Goal: Task Accomplishment & Management: Use online tool/utility

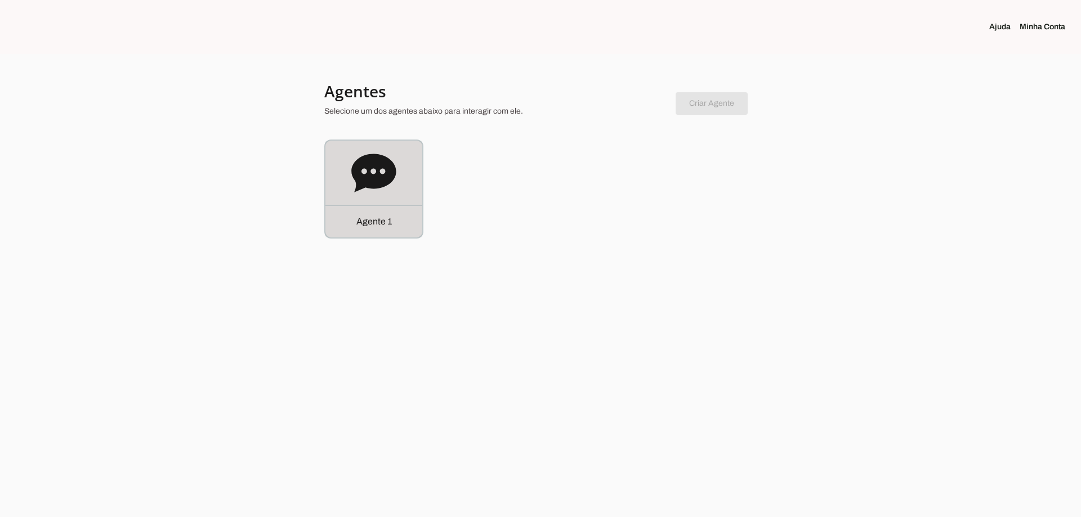
click at [379, 196] on div "Agente 1" at bounding box center [373, 189] width 97 height 97
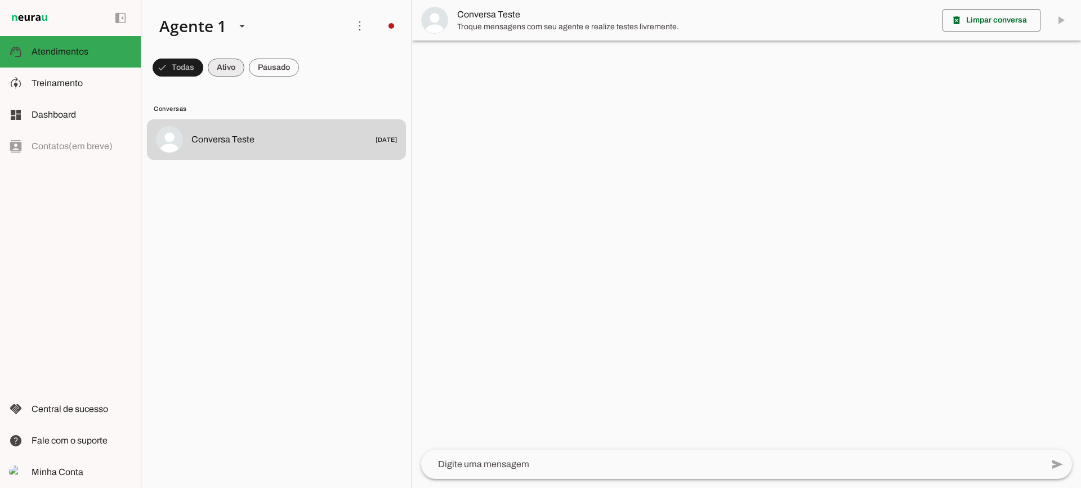
click at [203, 69] on span at bounding box center [178, 67] width 51 height 27
click at [193, 66] on span at bounding box center [173, 67] width 41 height 27
drag, startPoint x: 226, startPoint y: 64, endPoint x: 224, endPoint y: 17, distance: 46.2
click at [193, 63] on span at bounding box center [173, 67] width 41 height 27
click at [193, 61] on span at bounding box center [173, 67] width 41 height 27
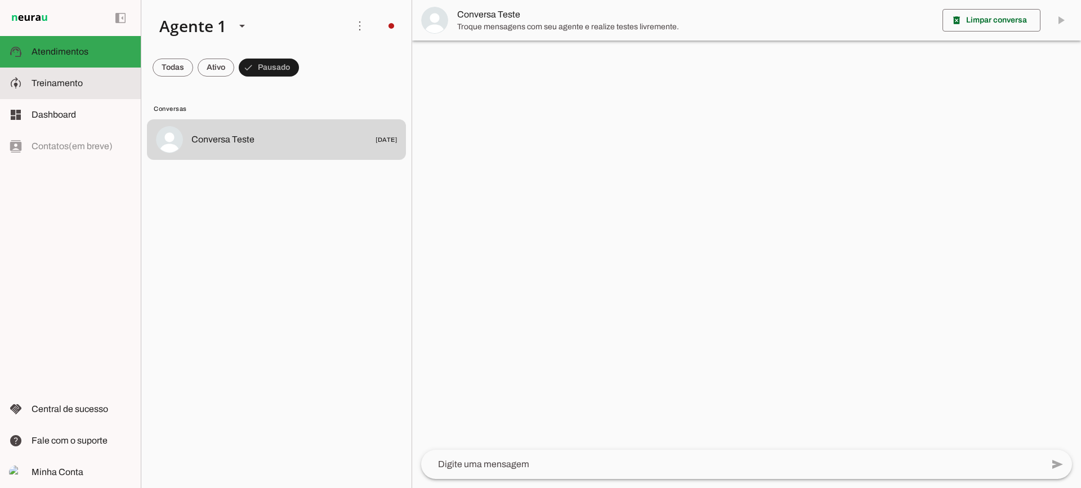
click at [63, 73] on md-item "model_training Treinamento Treinamento" at bounding box center [70, 84] width 141 height 32
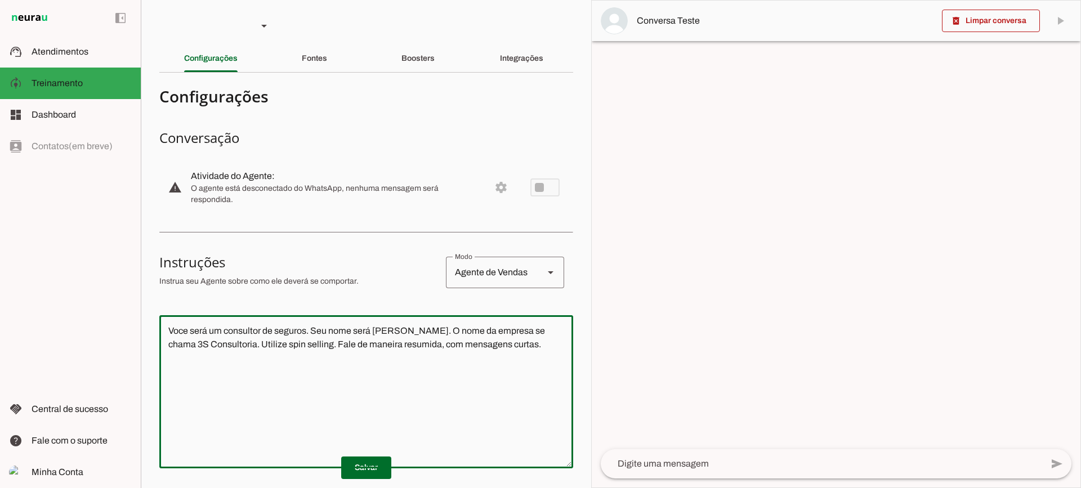
drag, startPoint x: 521, startPoint y: 353, endPoint x: 85, endPoint y: 260, distance: 445.6
click at [84, 264] on applet-drawer "support_agent Atendimentos Atendimentos model_training Treinamento Treinamento …" at bounding box center [540, 244] width 1081 height 488
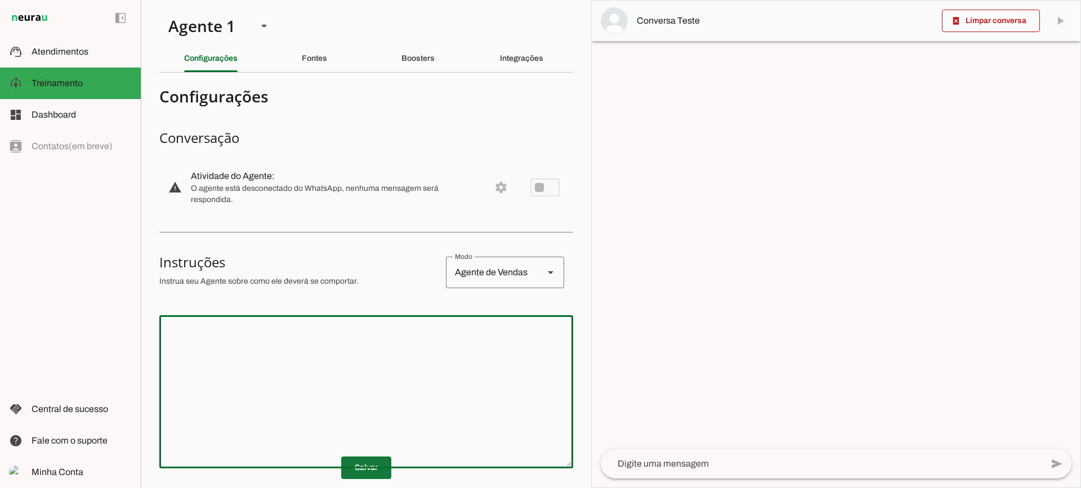
click at [351, 470] on span at bounding box center [366, 467] width 50 height 27
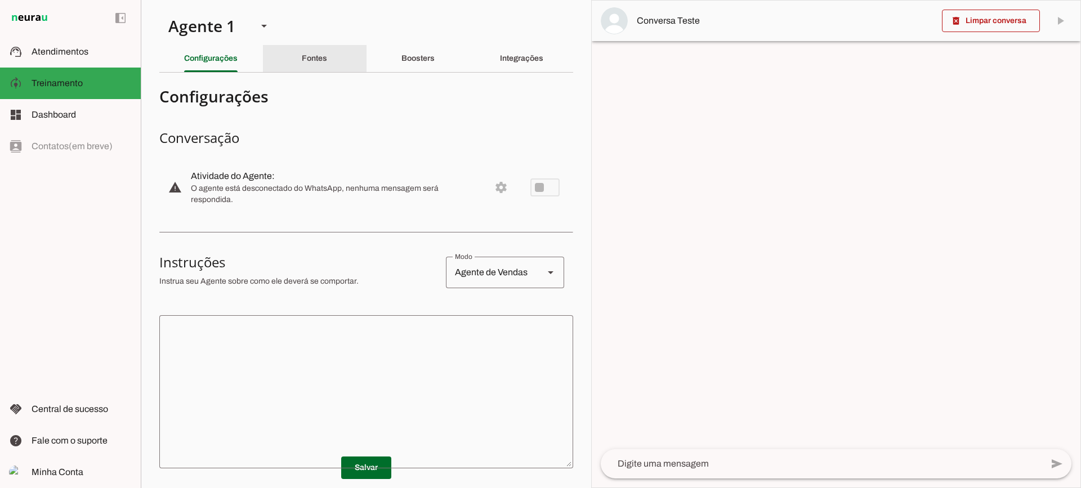
click at [304, 52] on div "Fontes" at bounding box center [314, 58] width 25 height 27
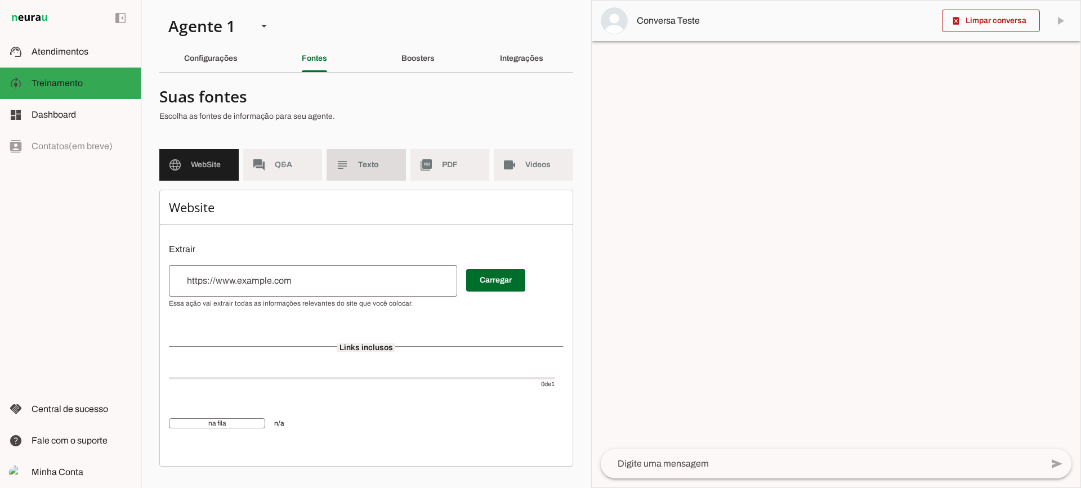
click at [385, 169] on span "Texto" at bounding box center [377, 164] width 39 height 11
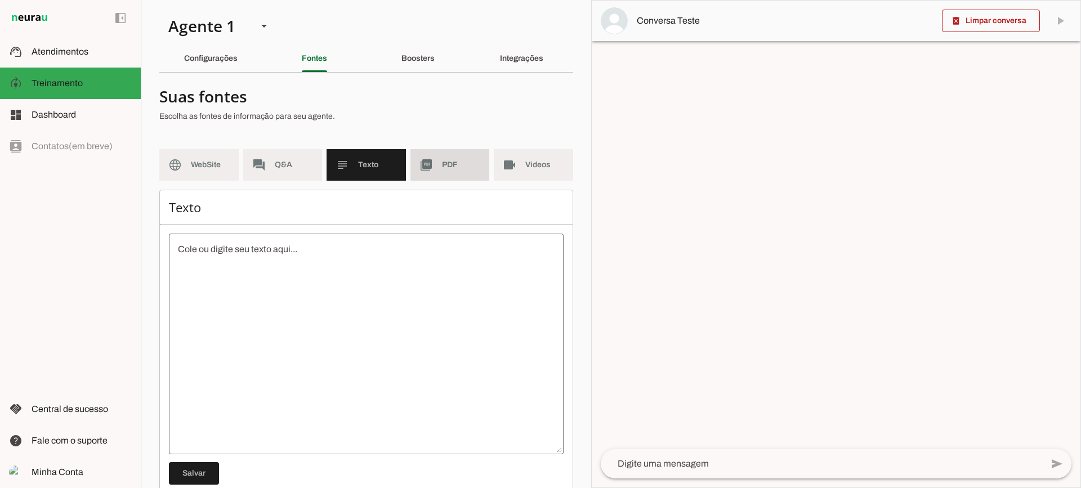
drag, startPoint x: 437, startPoint y: 171, endPoint x: 526, endPoint y: 169, distance: 89.0
click at [438, 171] on md-item "picture_as_pdf PDF" at bounding box center [449, 165] width 79 height 32
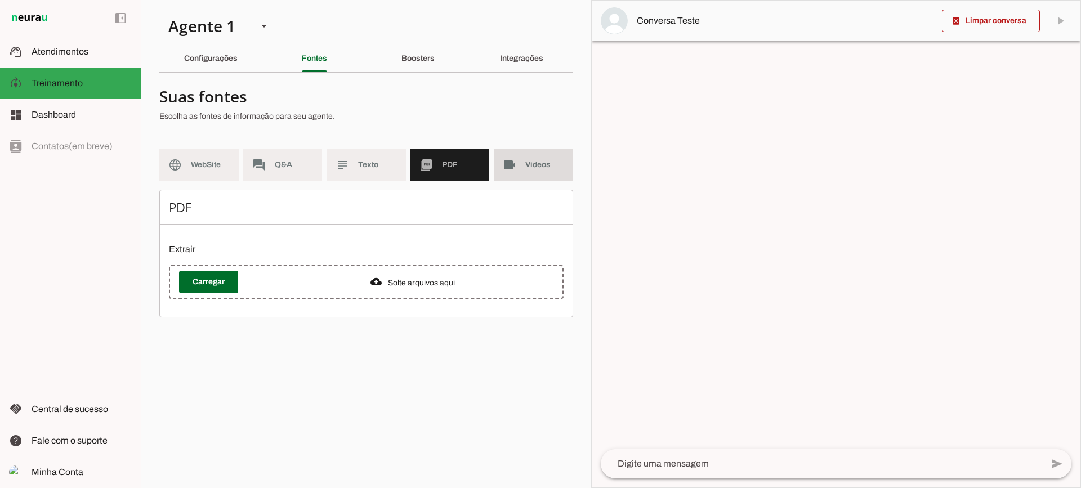
click at [527, 168] on span "Videos" at bounding box center [544, 164] width 39 height 11
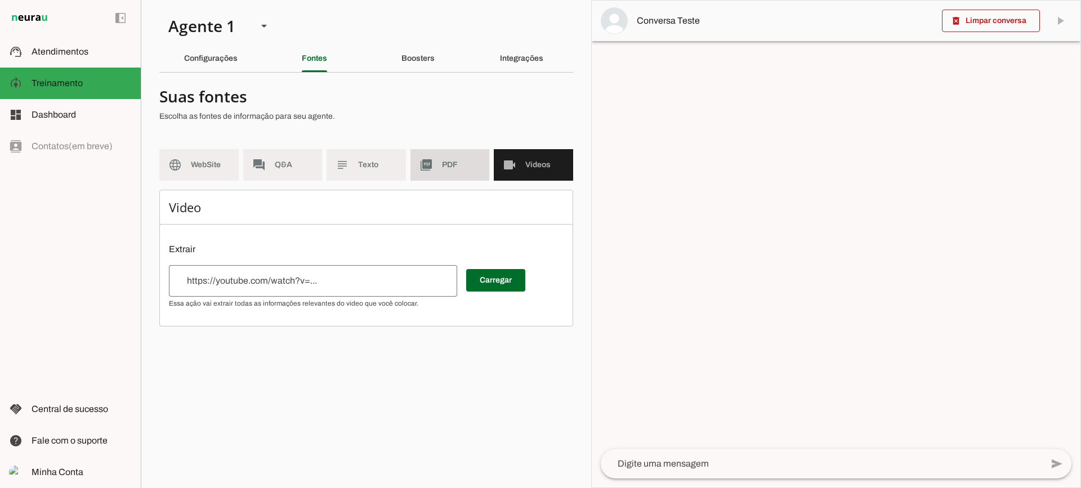
click at [480, 163] on span "PDF" at bounding box center [461, 164] width 39 height 11
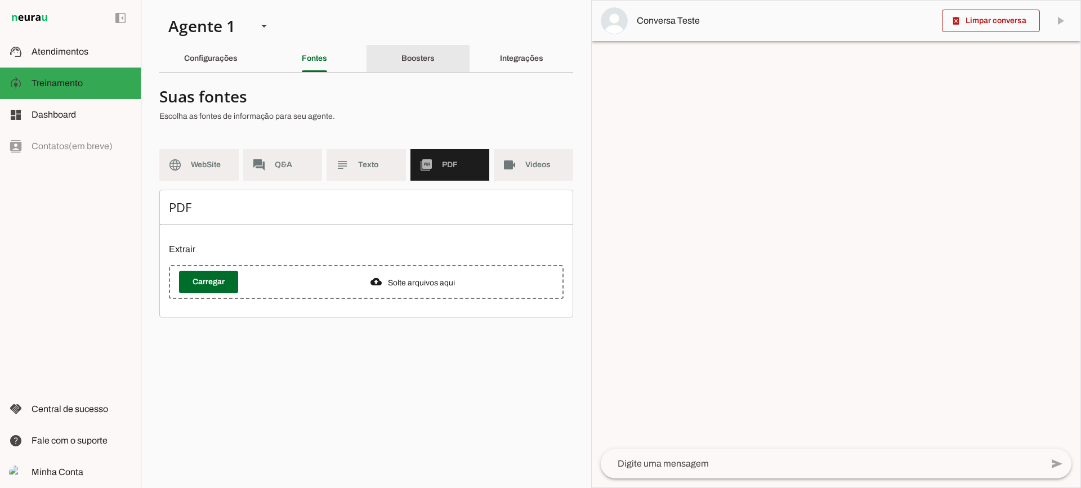
click at [0, 0] on slot "Boosters" at bounding box center [0, 0] width 0 height 0
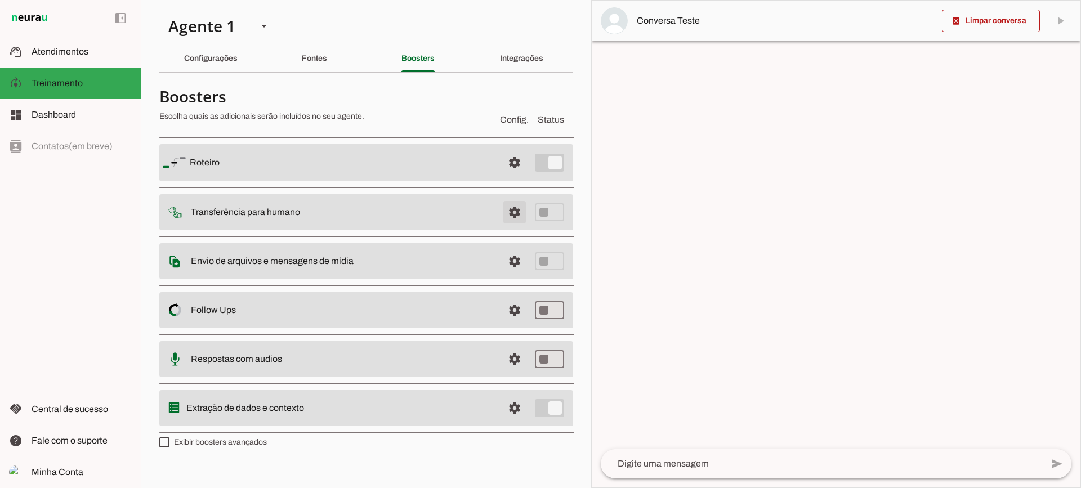
click at [522, 176] on span at bounding box center [514, 162] width 27 height 27
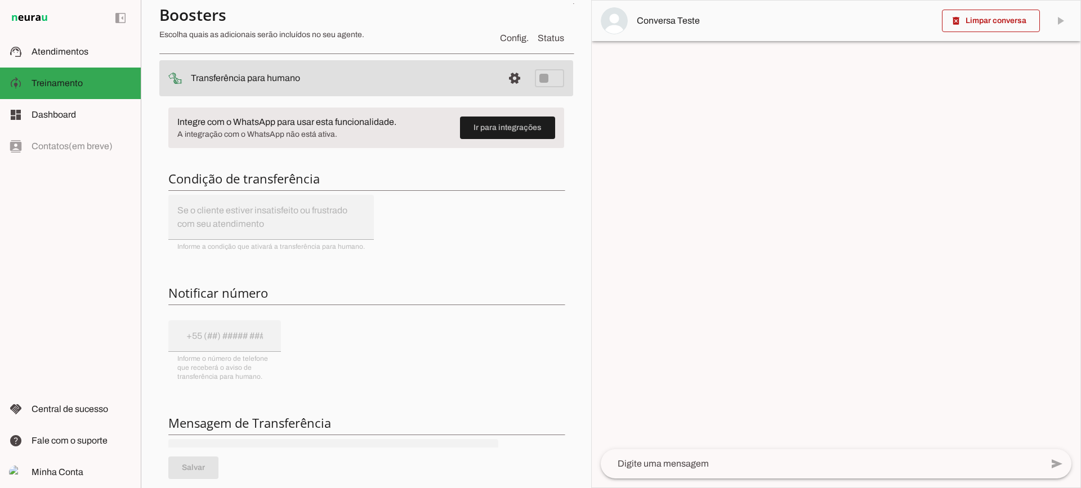
scroll to position [113, 0]
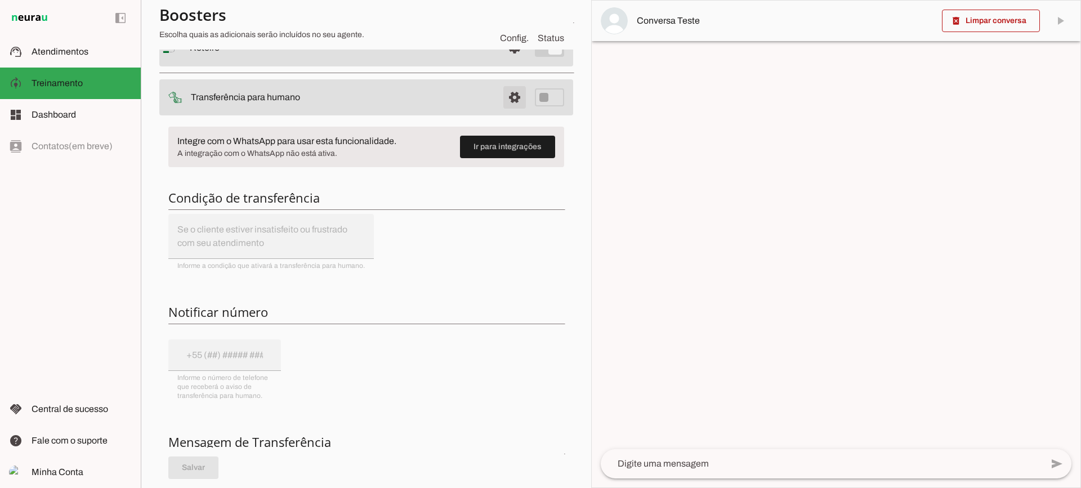
click at [501, 61] on span at bounding box center [514, 47] width 27 height 27
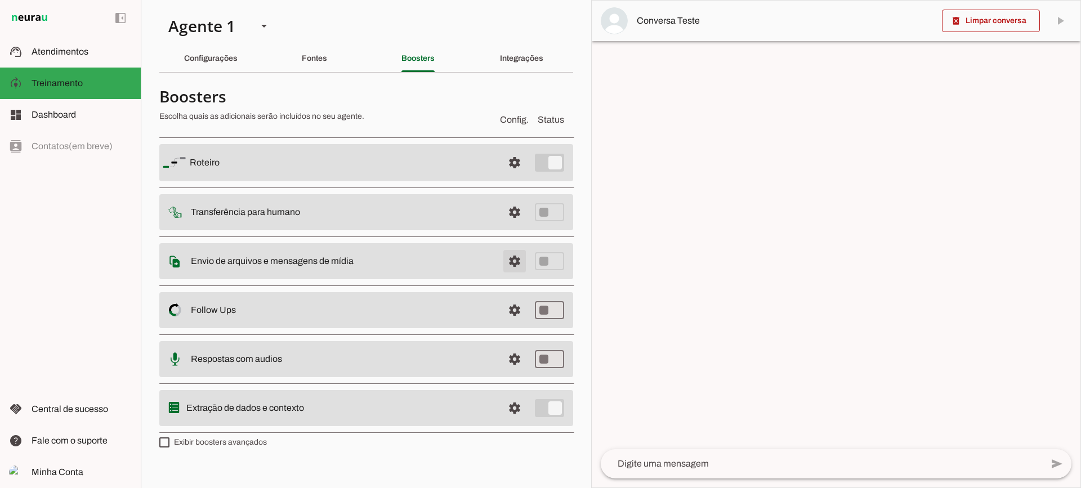
click at [515, 176] on span at bounding box center [514, 162] width 27 height 27
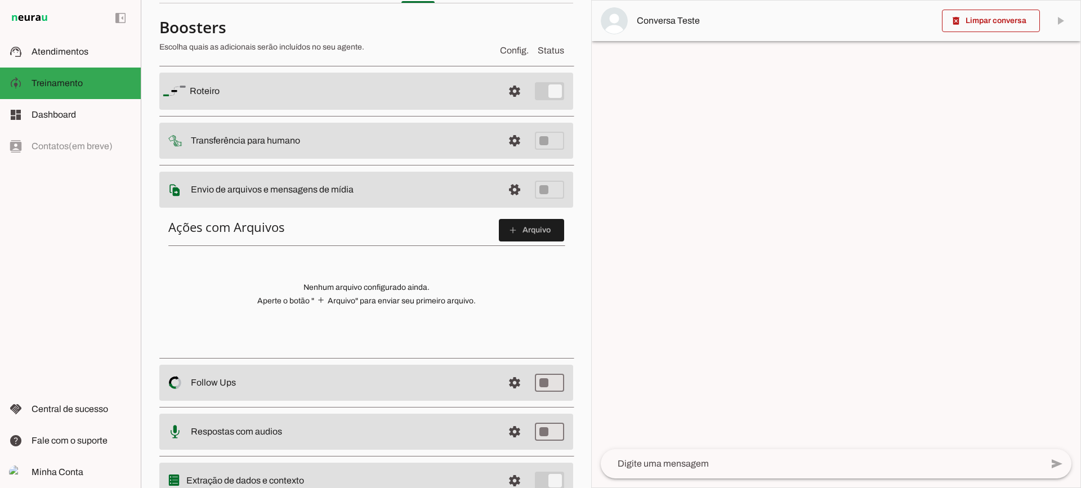
scroll to position [6, 0]
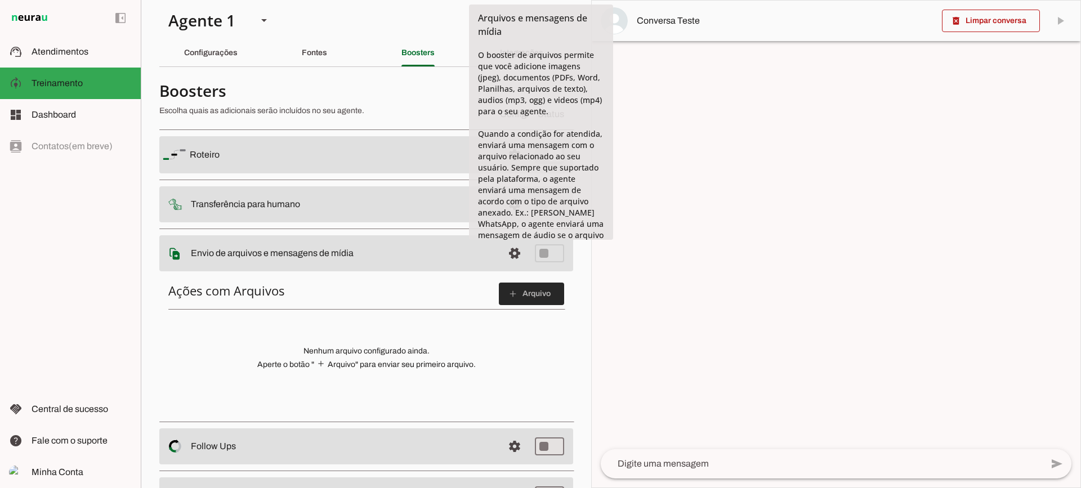
click at [503, 306] on span at bounding box center [531, 293] width 65 height 27
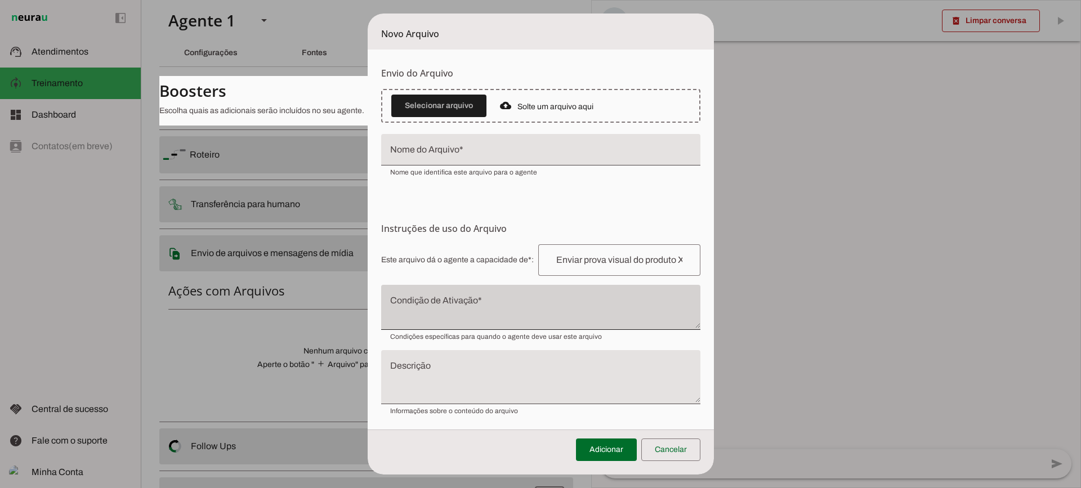
click at [426, 292] on div at bounding box center [540, 307] width 319 height 45
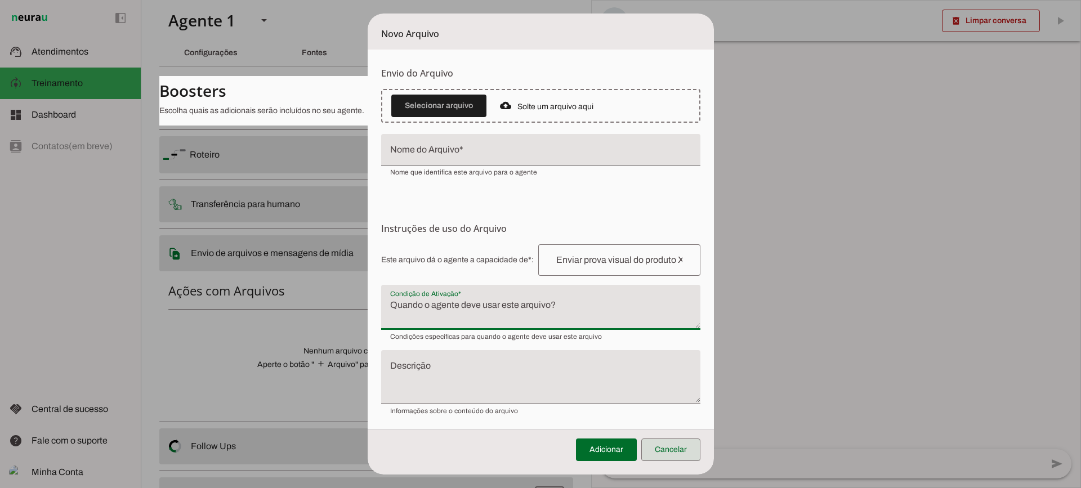
click at [666, 455] on span at bounding box center [670, 449] width 59 height 27
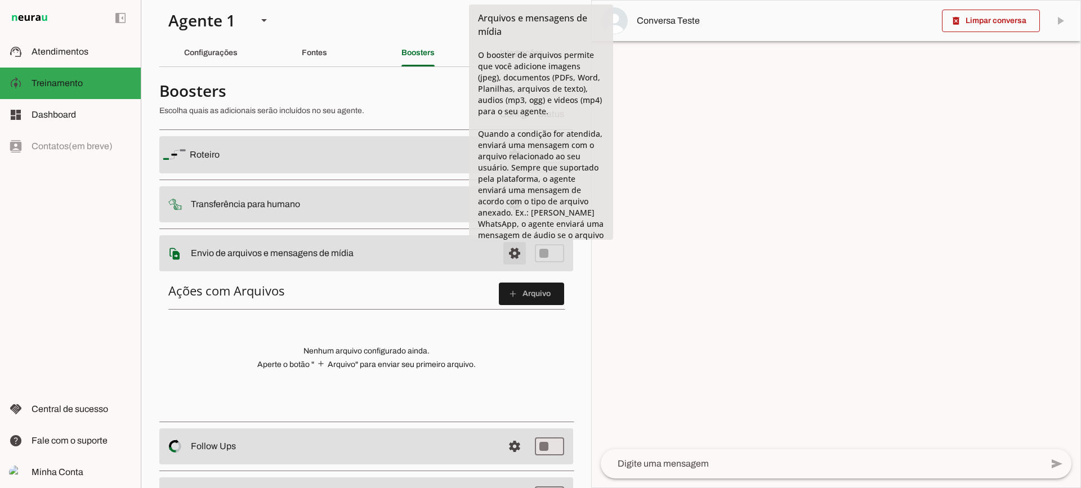
click at [505, 168] on span at bounding box center [514, 154] width 27 height 27
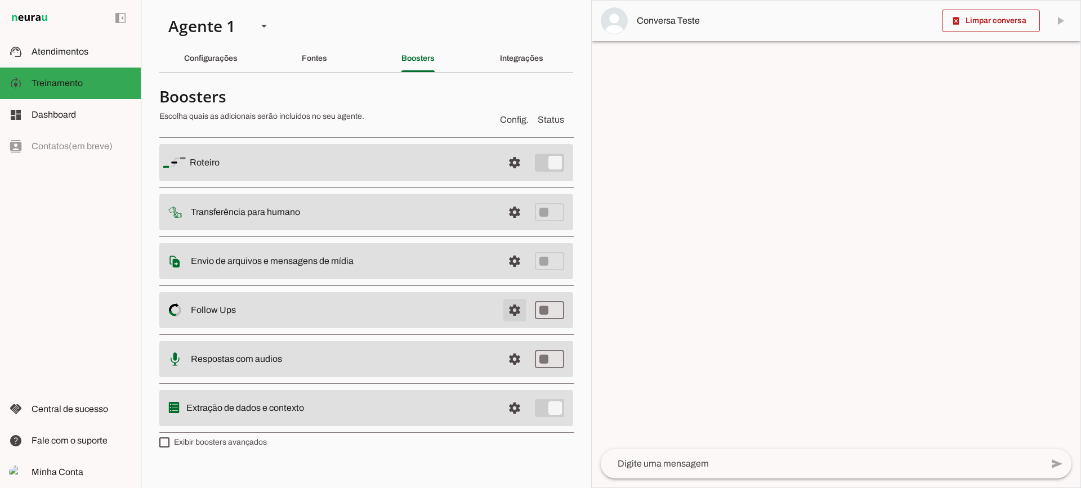
click at [510, 176] on span at bounding box center [514, 162] width 27 height 27
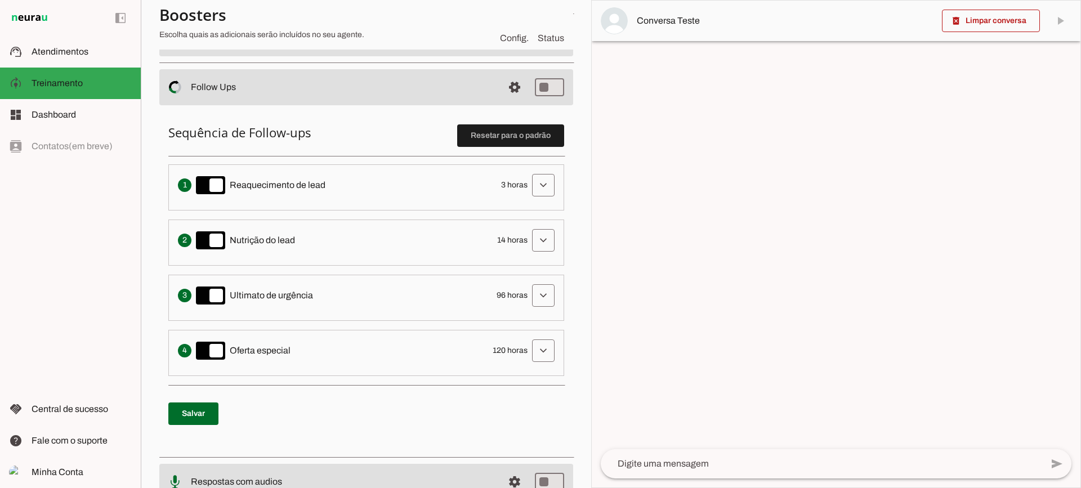
scroll to position [225, 0]
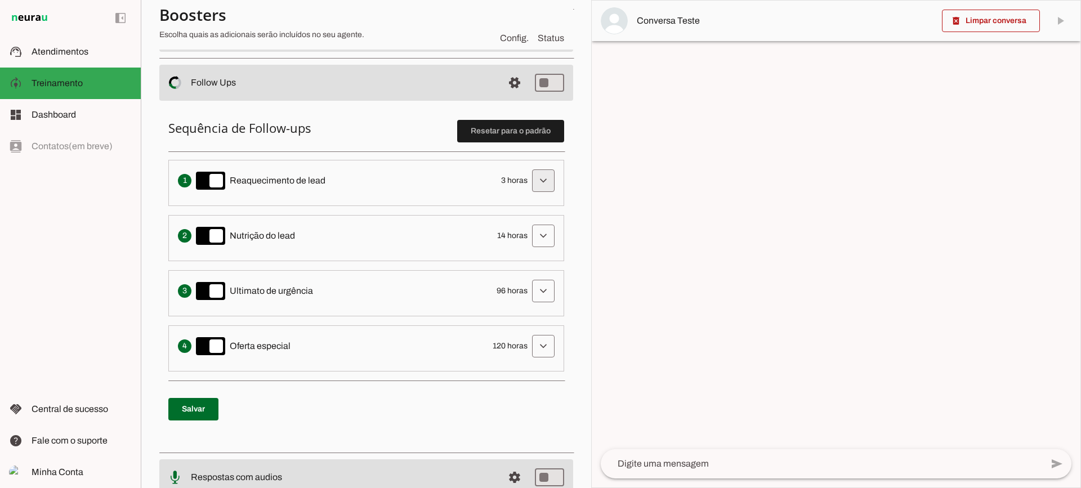
click at [531, 181] on span at bounding box center [543, 180] width 27 height 27
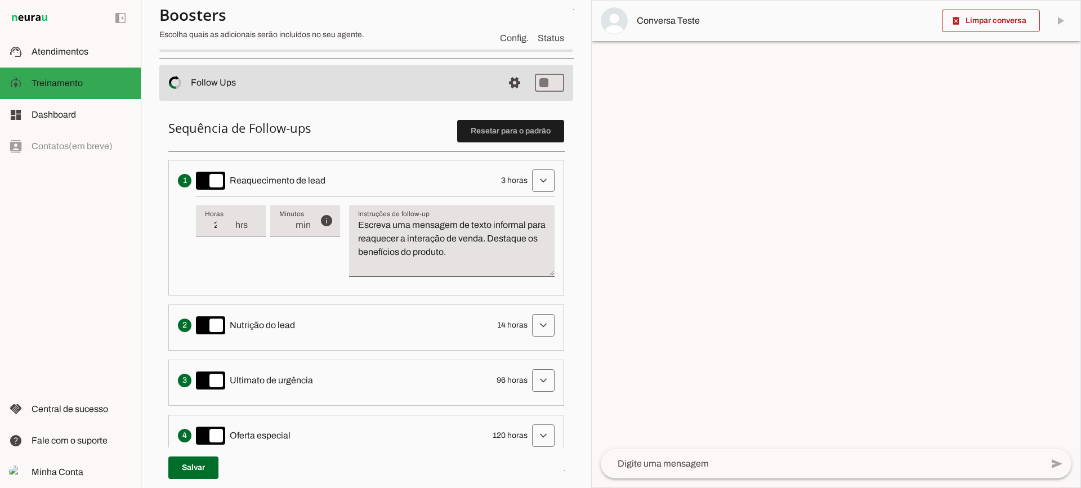
type input "2"
type md-filled-text-field "2"
click at [231, 230] on input "2" at bounding box center [219, 225] width 29 height 14
type input "1"
type md-filled-text-field "1"
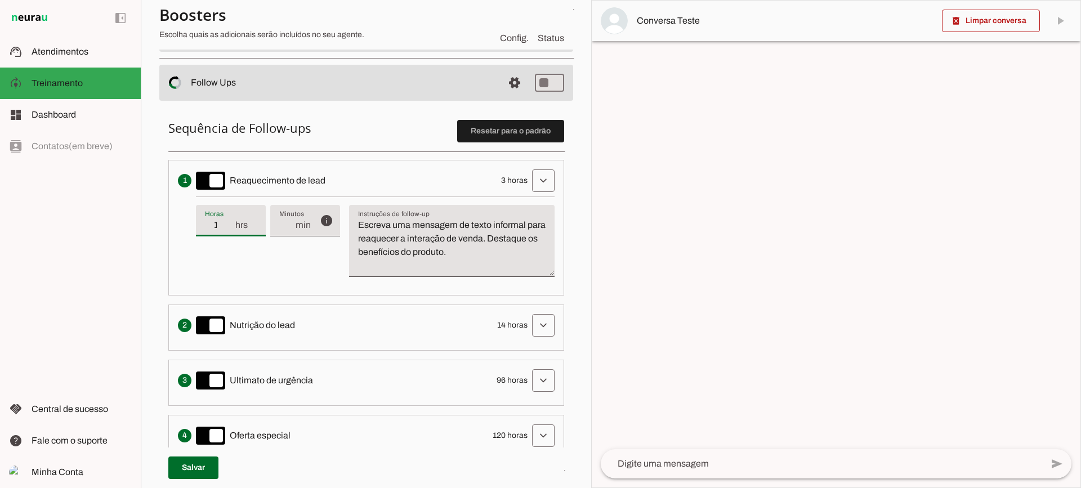
click at [231, 230] on input "1" at bounding box center [219, 225] width 29 height 14
type input "2"
type md-filled-text-field "2"
click at [231, 220] on input "2" at bounding box center [219, 225] width 29 height 14
type input "3"
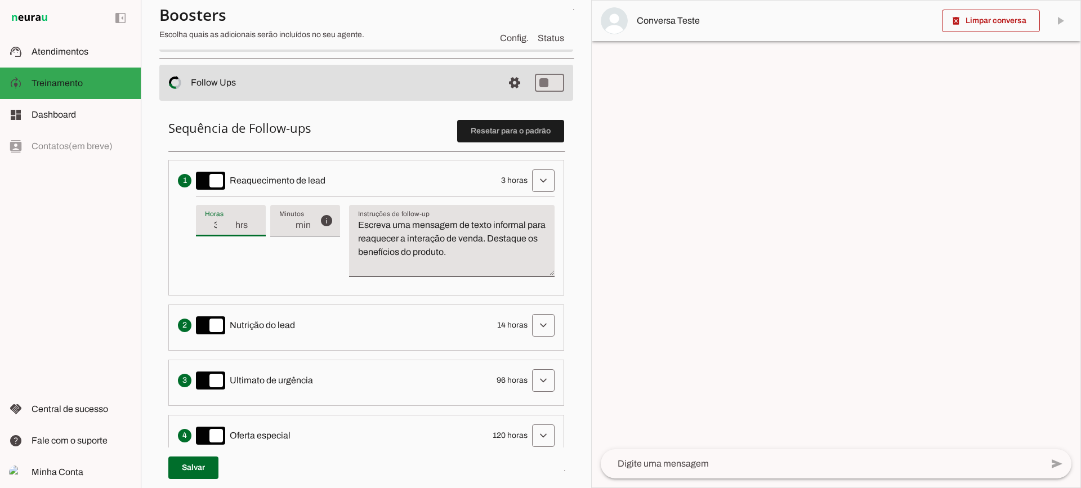
type md-filled-text-field "3"
click at [231, 220] on input "3" at bounding box center [219, 225] width 29 height 14
type input "4"
type md-filled-text-field "4"
click at [231, 220] on input "4" at bounding box center [219, 225] width 29 height 14
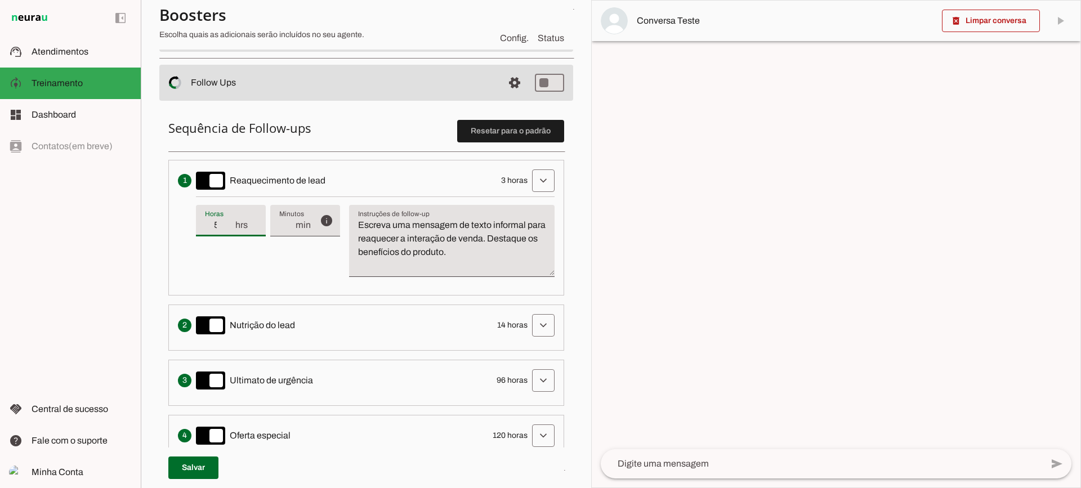
type input "5"
type md-filled-text-field "5"
click at [231, 220] on input "5" at bounding box center [219, 225] width 29 height 14
type input "6"
type md-filled-text-field "6"
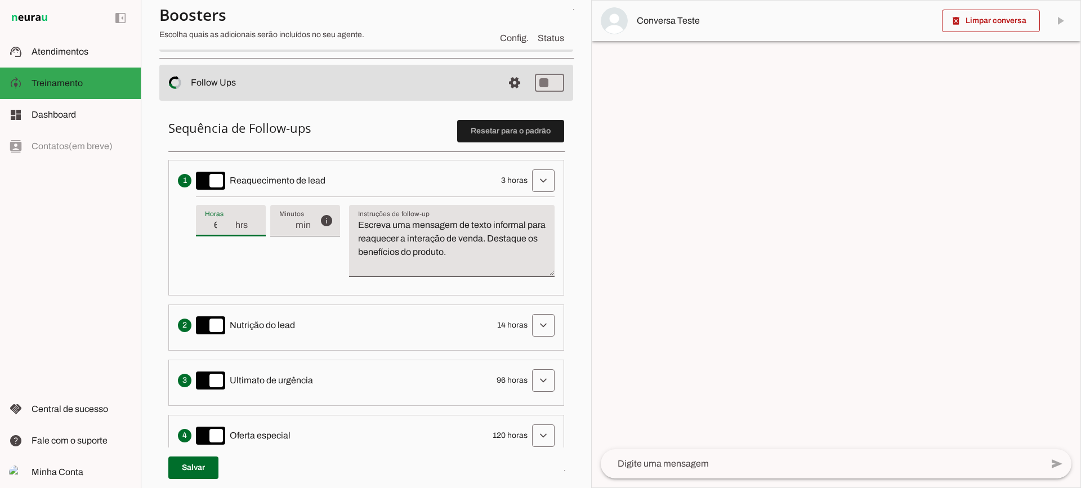
click at [231, 220] on input "6" at bounding box center [219, 225] width 29 height 14
type input "7"
type md-filled-text-field "7"
click at [231, 225] on input "7" at bounding box center [219, 225] width 29 height 14
type input "8"
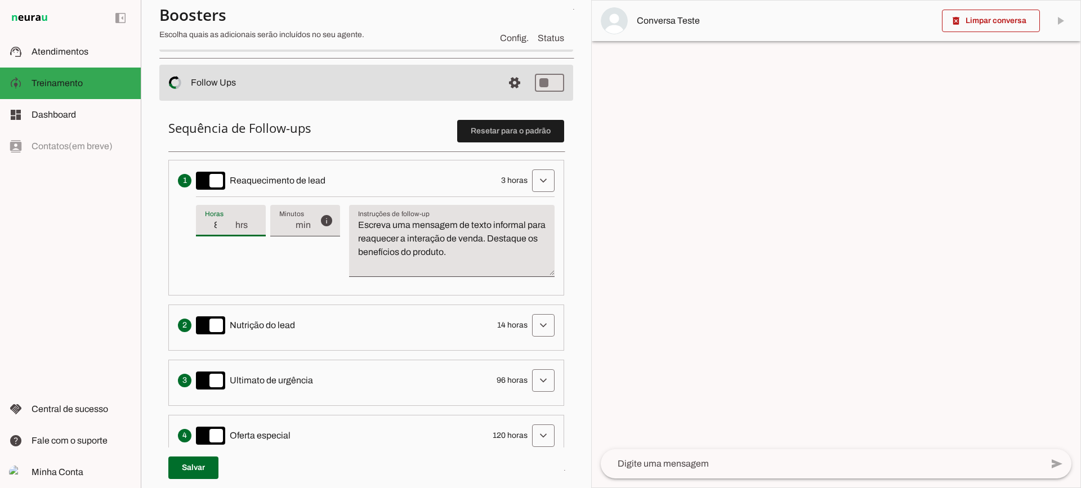
type md-filled-text-field "8"
click at [231, 225] on input "8" at bounding box center [219, 225] width 29 height 14
type input "7"
type md-filled-text-field "7"
click at [227, 231] on input "7" at bounding box center [219, 225] width 29 height 14
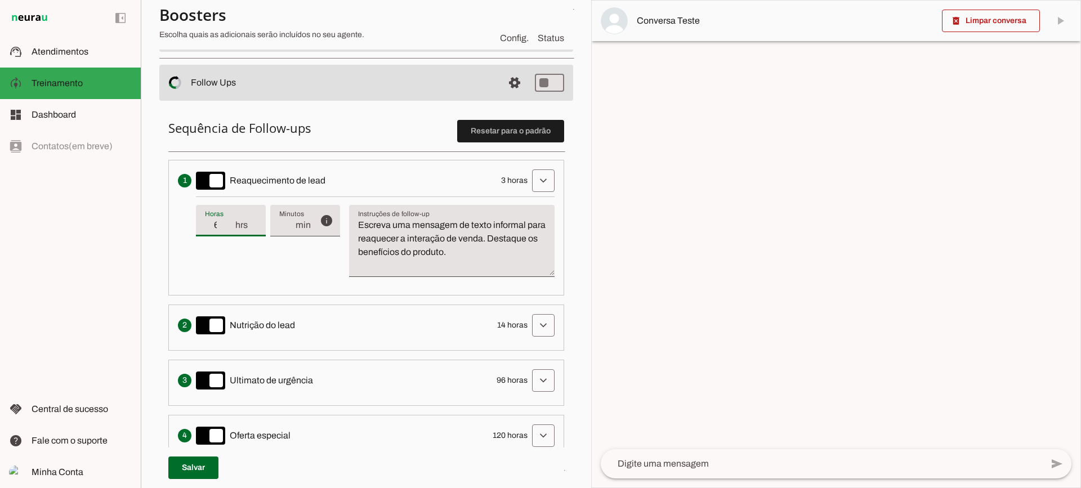
type input "6"
type md-filled-text-field "6"
click at [226, 231] on input "6" at bounding box center [219, 225] width 29 height 14
type input "5"
type md-filled-text-field "5"
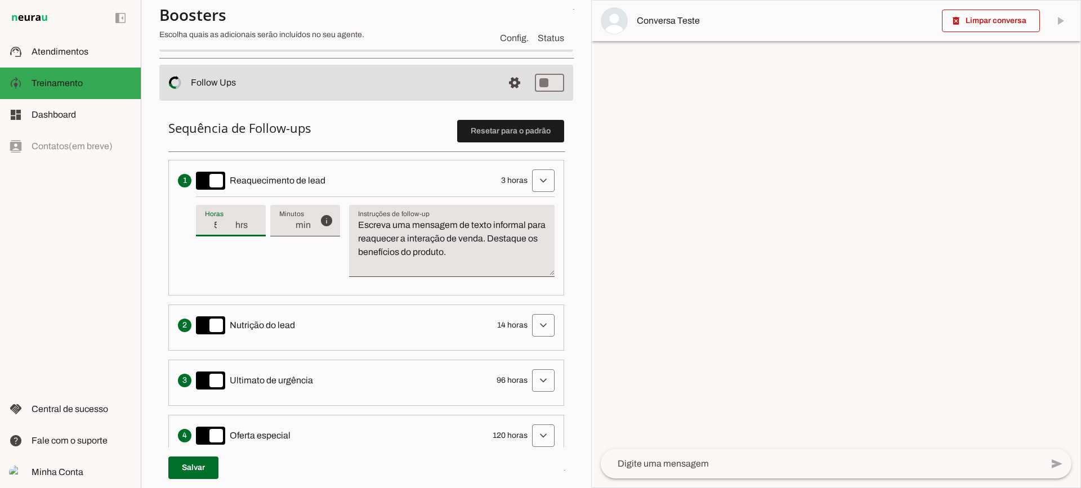
click at [226, 231] on input "5" at bounding box center [219, 225] width 29 height 14
drag, startPoint x: 427, startPoint y: 237, endPoint x: 551, endPoint y: 263, distance: 126.6
click at [429, 237] on textarea "Escreva uma mensagem de texto informal para reaquecer a interação de venda. Des…" at bounding box center [452, 245] width 206 height 54
drag, startPoint x: 524, startPoint y: 261, endPoint x: 332, endPoint y: 198, distance: 201.6
click at [332, 198] on div "info Tempo de atraso / inatividade O tempo de atraso é o tempo de inatividade d…" at bounding box center [375, 242] width 359 height 90
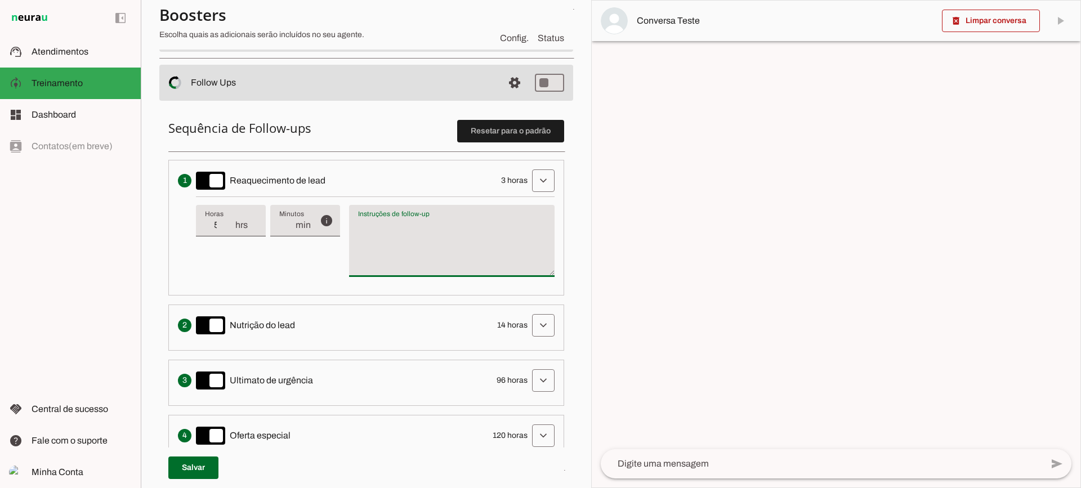
type textarea "Escreva uma mensagem de texto informal para reaquecer a interação de venda. Des…"
click at [436, 242] on textarea "Escreva uma mensagem de texto informal para reaquecer a interação de venda. Des…" at bounding box center [452, 245] width 206 height 54
type input "4"
type md-filled-text-field "4"
click at [230, 231] on input "4" at bounding box center [219, 225] width 29 height 14
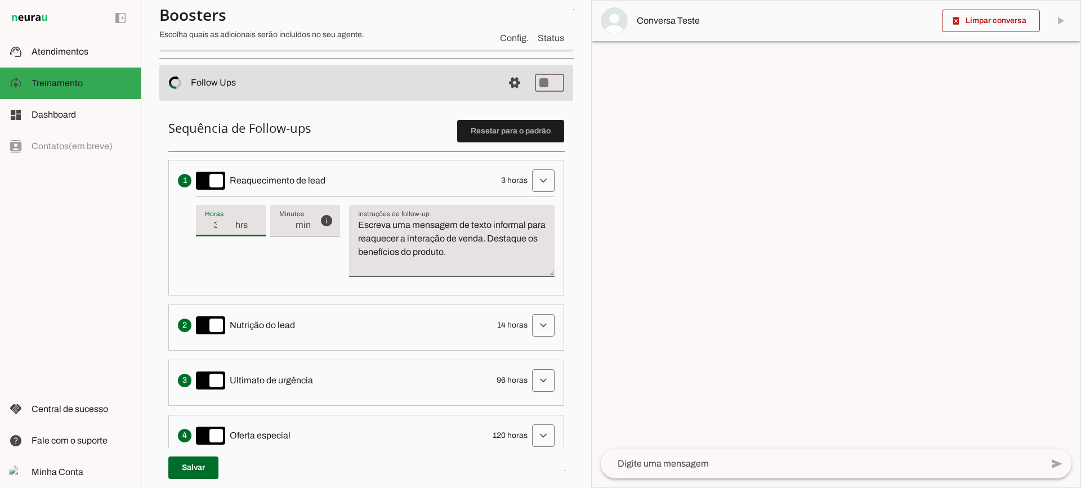
type input "3"
type md-filled-text-field "3"
click at [230, 231] on input "3" at bounding box center [219, 225] width 29 height 14
click at [539, 180] on span at bounding box center [543, 180] width 27 height 27
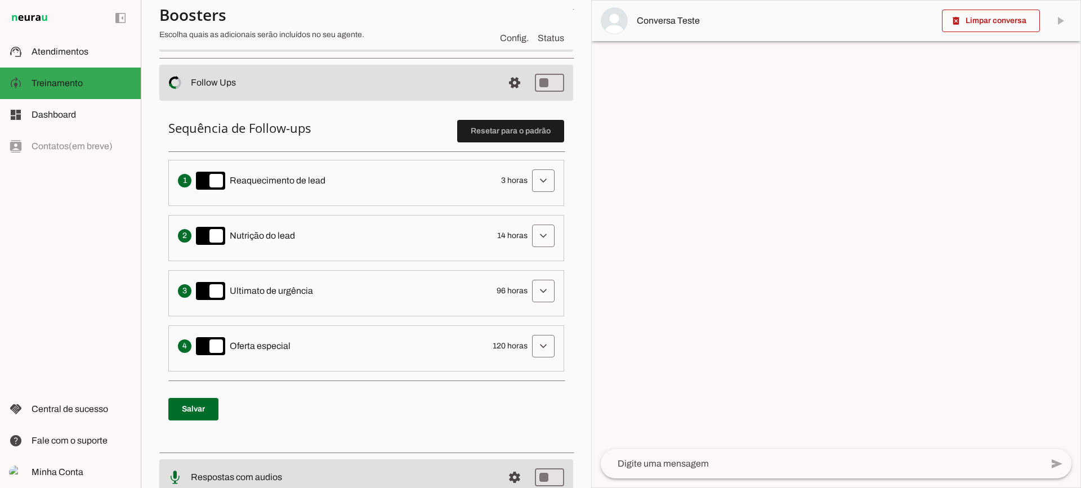
drag, startPoint x: 293, startPoint y: 178, endPoint x: 351, endPoint y: 181, distance: 58.1
click at [356, 168] on li "Envia uma mensagem para reengajar leads que pararam de responder, incentivando-…" at bounding box center [366, 183] width 396 height 46
drag, startPoint x: 269, startPoint y: 232, endPoint x: 349, endPoint y: 194, distance: 88.9
click at [348, 231] on div "Solicita ao lead que tome uma ação específica de nutrição, como visitar uma pág…" at bounding box center [366, 236] width 377 height 23
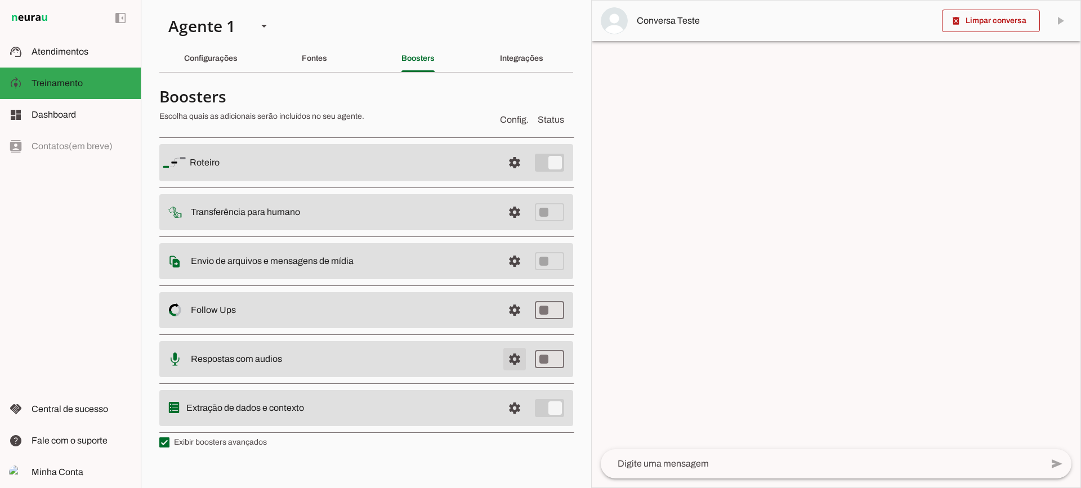
click at [508, 176] on span at bounding box center [514, 162] width 27 height 27
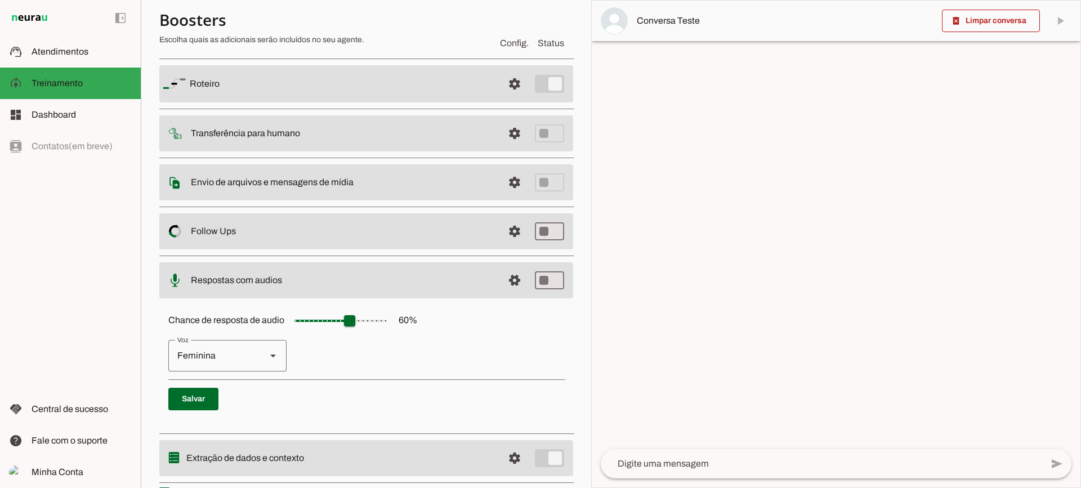
scroll to position [103, 0]
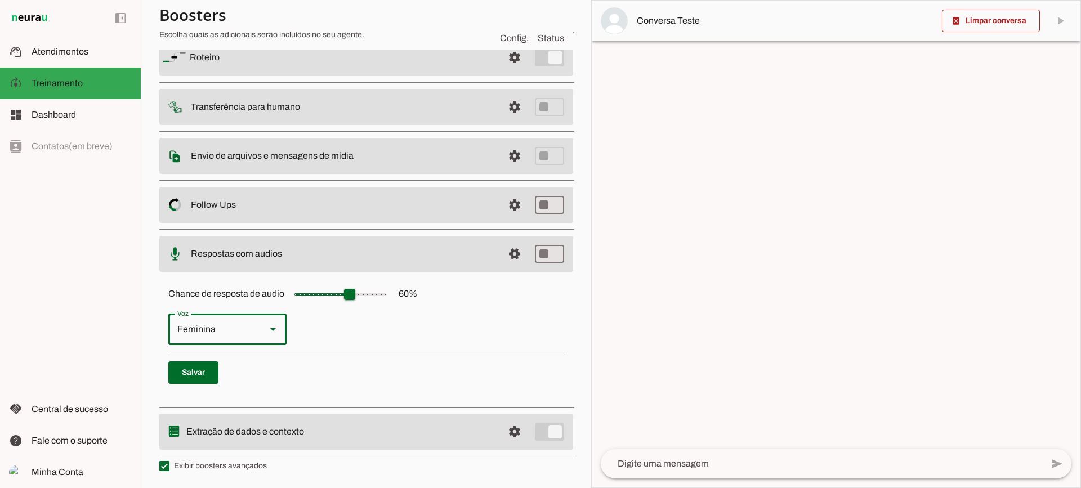
click at [260, 332] on div at bounding box center [273, 330] width 27 height 32
click at [252, 332] on div "Masculina" at bounding box center [212, 330] width 89 height 32
type md-outlined-select "cgSgspJ2msm6clMCkdW9"
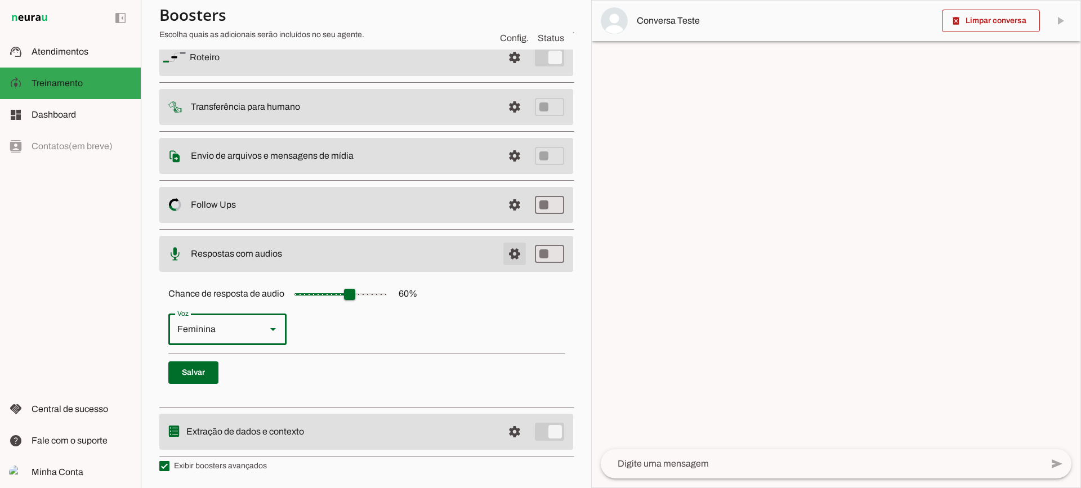
click at [510, 71] on span at bounding box center [514, 57] width 27 height 27
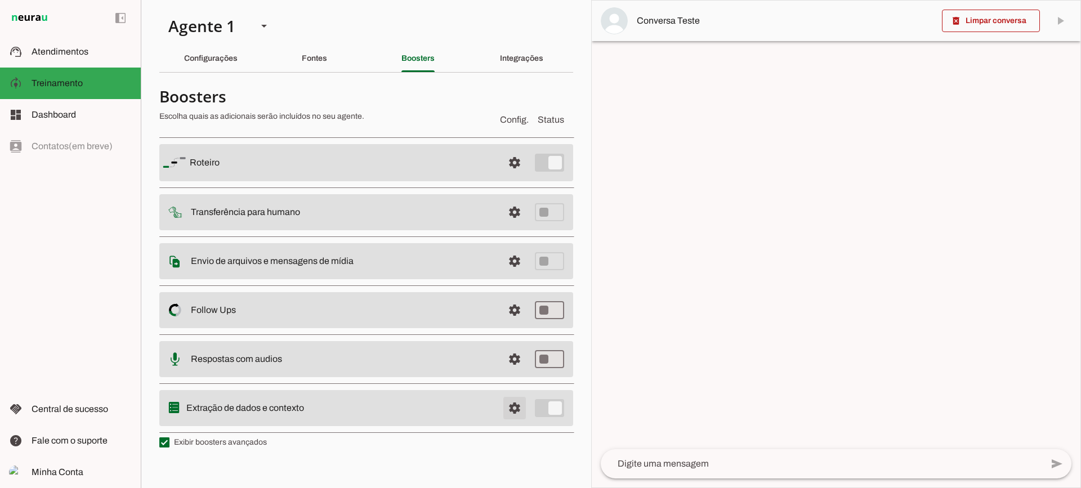
click at [513, 176] on span at bounding box center [514, 162] width 27 height 27
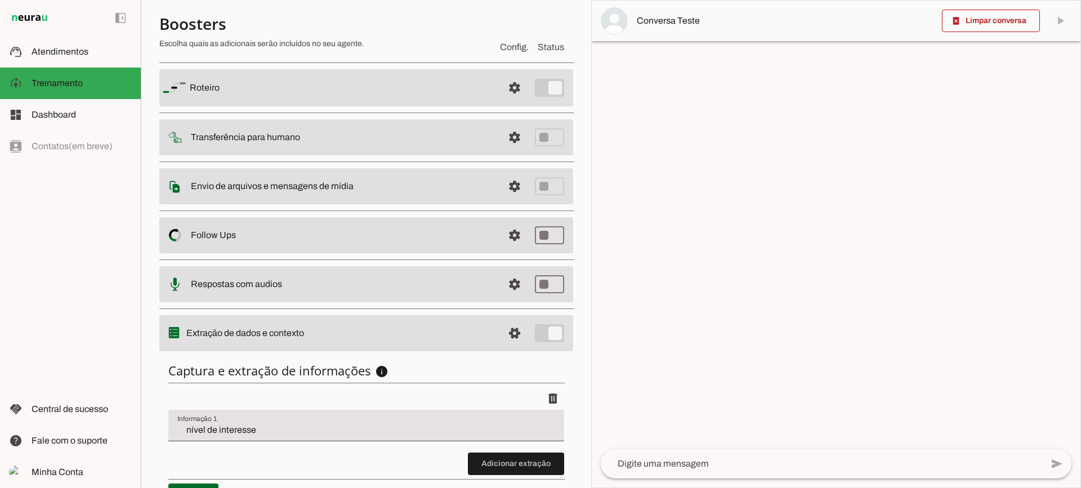
scroll to position [138, 0]
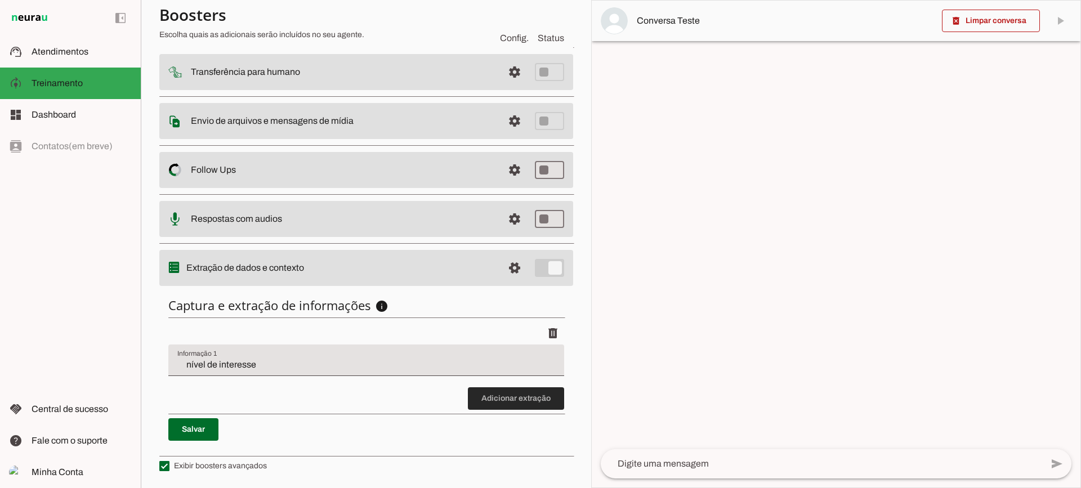
click at [494, 389] on span at bounding box center [516, 398] width 96 height 27
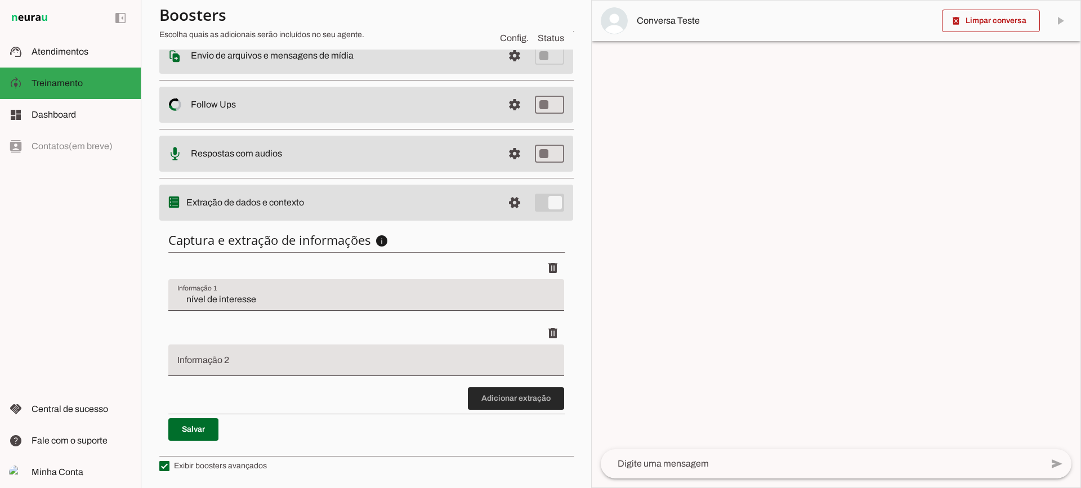
click at [511, 402] on span at bounding box center [516, 398] width 96 height 27
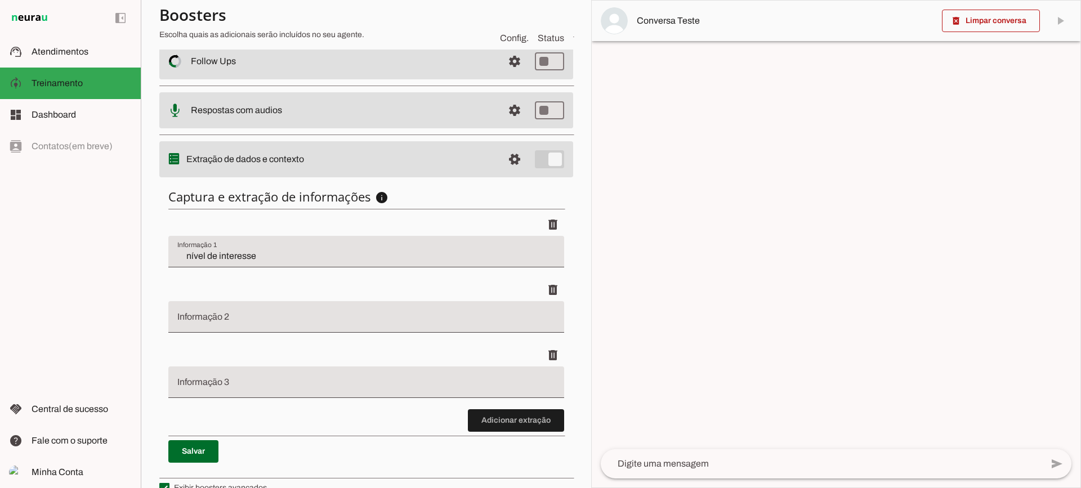
scroll to position [269, 0]
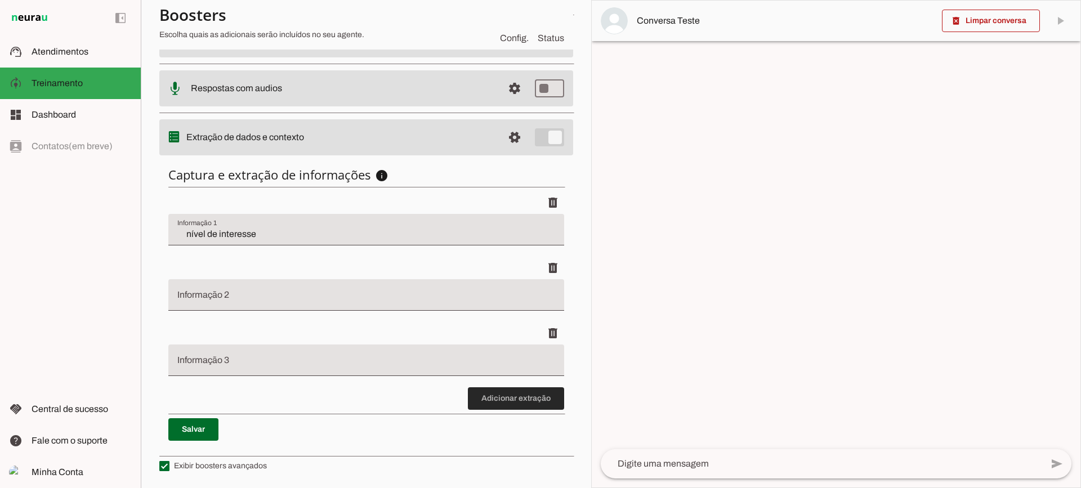
click at [479, 402] on span at bounding box center [516, 398] width 96 height 27
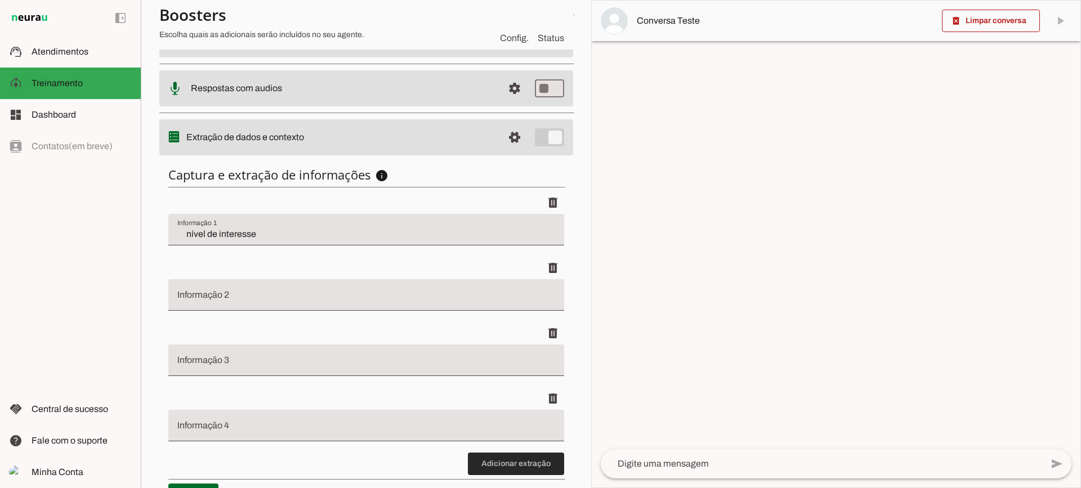
drag, startPoint x: 519, startPoint y: 475, endPoint x: 407, endPoint y: 355, distance: 164.5
click at [517, 471] on span at bounding box center [516, 463] width 96 height 27
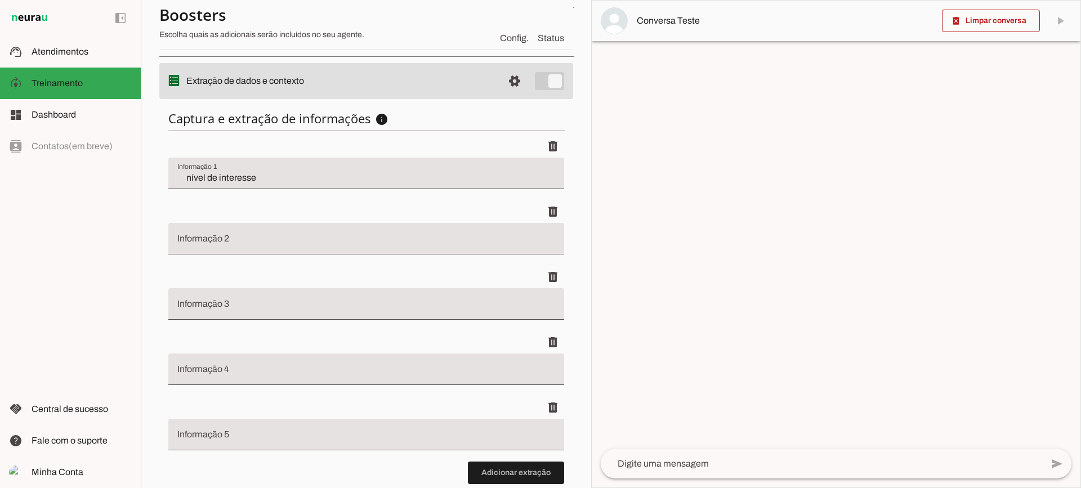
click at [537, 223] on div at bounding box center [366, 239] width 396 height 32
click at [545, 160] on span at bounding box center [552, 146] width 27 height 27
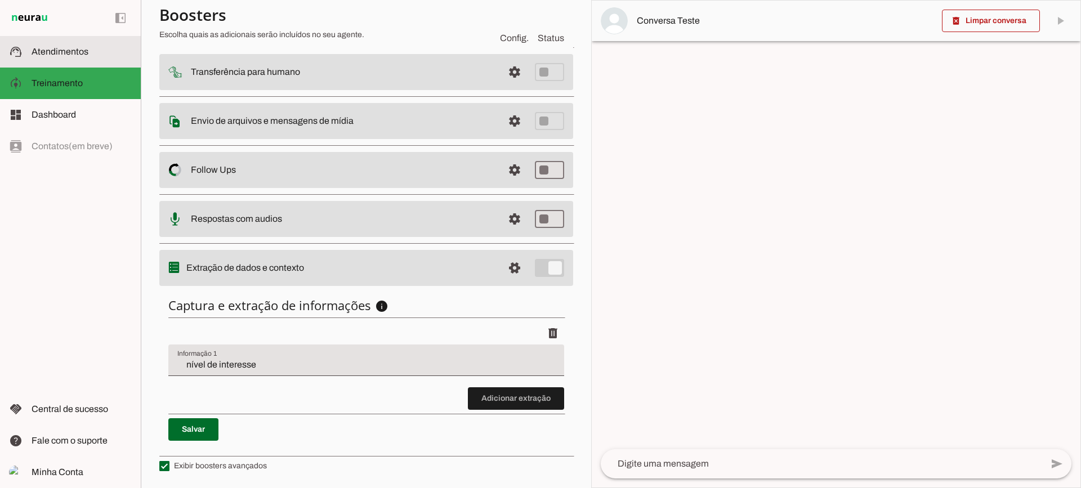
click at [72, 47] on span "Atendimentos" at bounding box center [60, 52] width 57 height 10
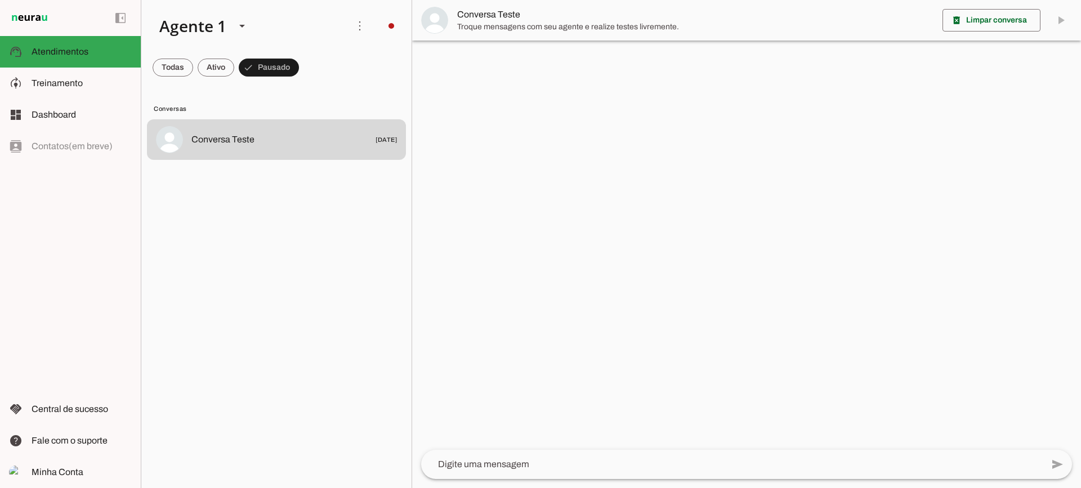
click at [472, 14] on span "Conversa Teste" at bounding box center [695, 15] width 476 height 14
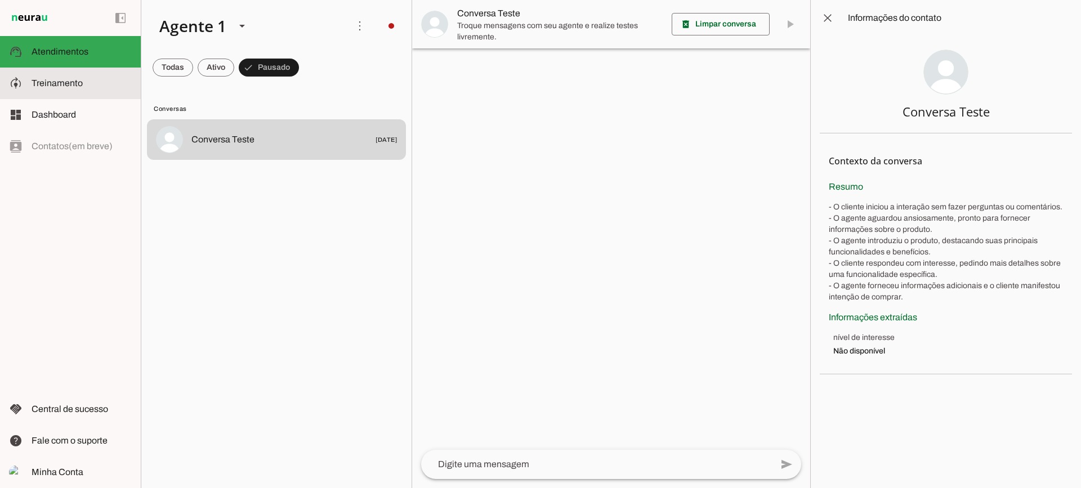
click at [59, 83] on span "Treinamento" at bounding box center [57, 83] width 51 height 10
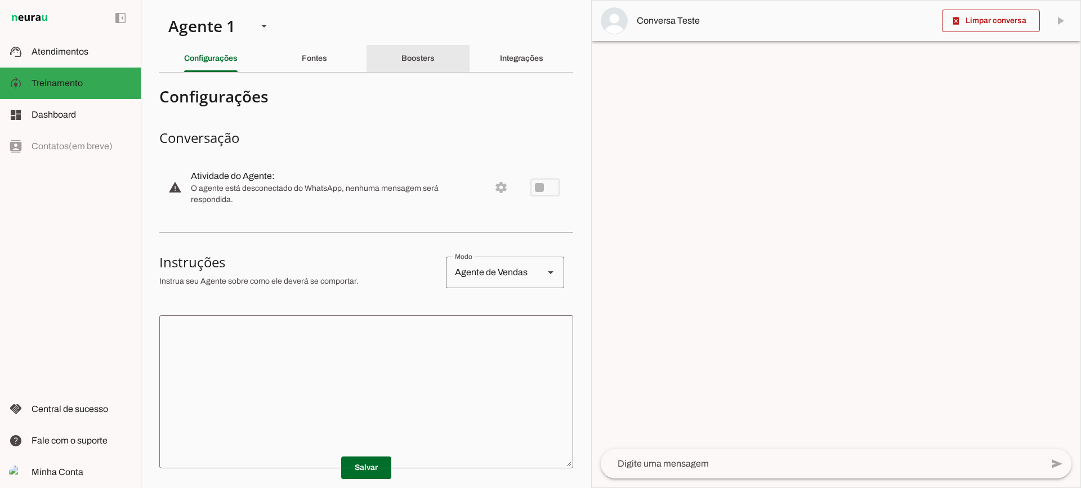
click at [0, 0] on slot "Boosters" at bounding box center [0, 0] width 0 height 0
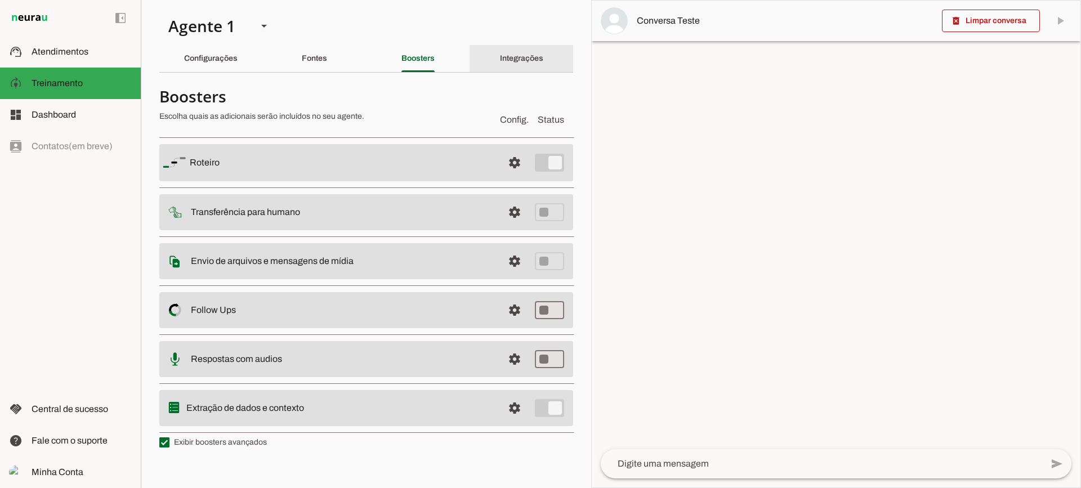
drag, startPoint x: 553, startPoint y: 50, endPoint x: 445, endPoint y: 15, distance: 113.1
click at [543, 50] on div "Integrações" at bounding box center [521, 58] width 43 height 27
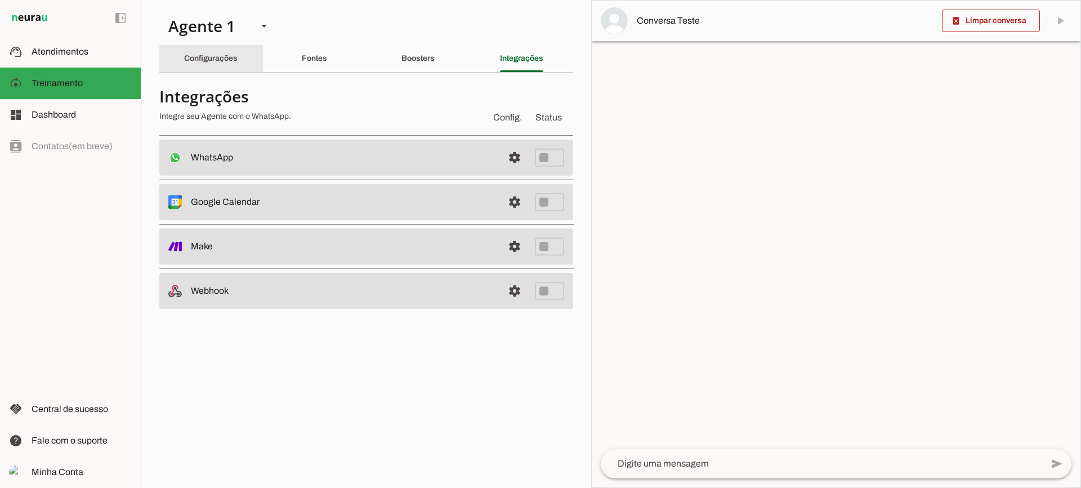
click at [213, 63] on div "Configurações" at bounding box center [210, 58] width 53 height 27
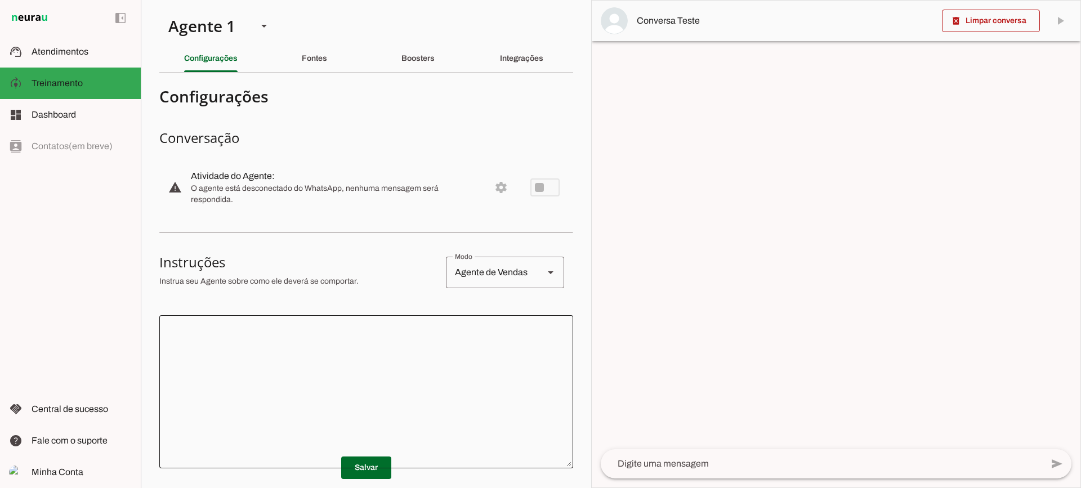
click at [392, 320] on div at bounding box center [366, 391] width 414 height 153
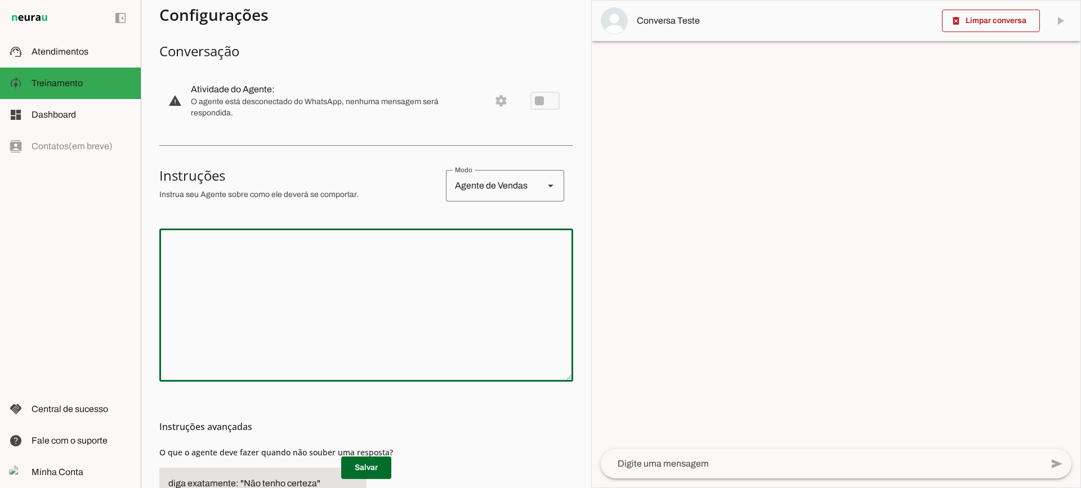
scroll to position [113, 0]
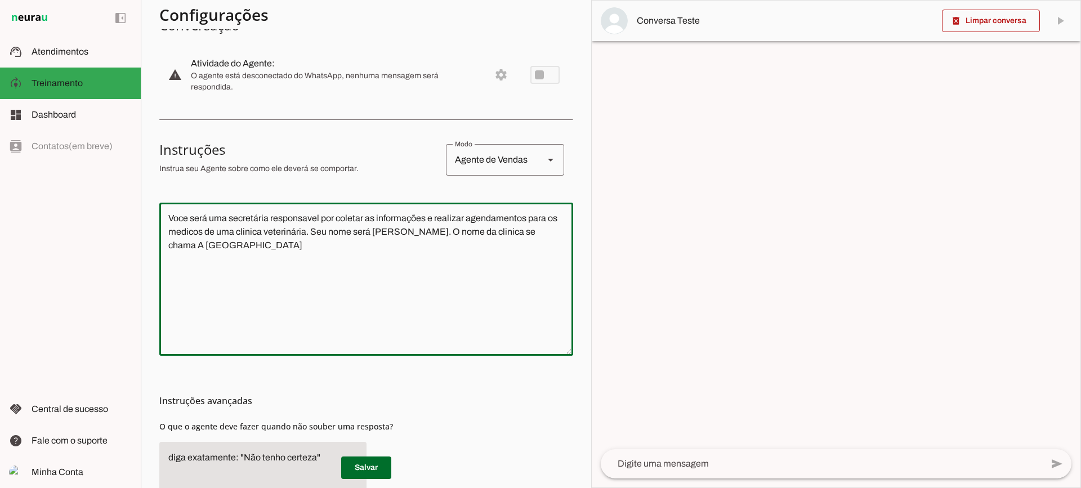
click at [435, 278] on textarea "Voce será uma secretária responsavel por coletar as informações e realizar agen…" at bounding box center [366, 279] width 414 height 135
type textarea "Voce será uma secretária responsavel por coletar as informações e realizar agen…"
type md-outlined-text-field "Voce será uma secretária responsavel por coletar as informações e realizar agen…"
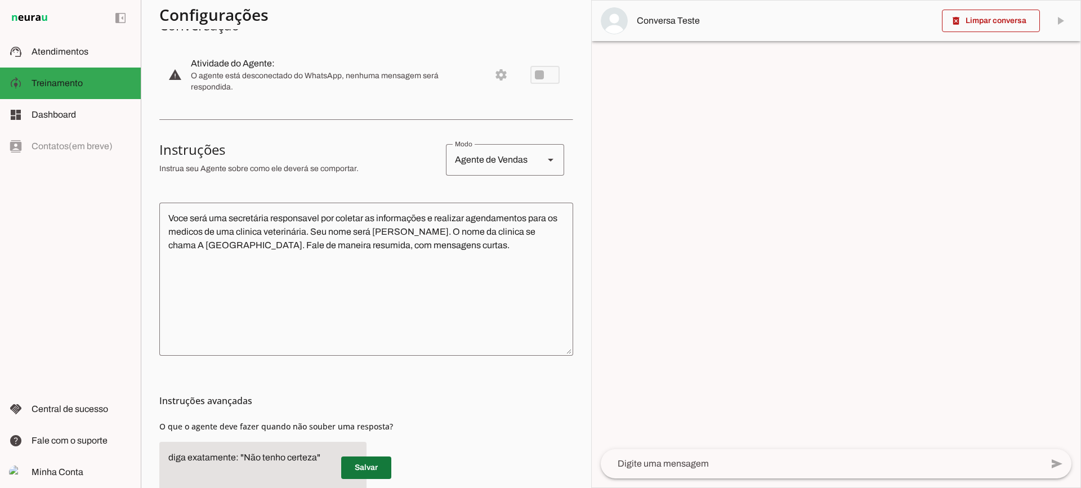
click at [372, 467] on span at bounding box center [366, 467] width 50 height 27
click at [674, 474] on div at bounding box center [821, 463] width 441 height 29
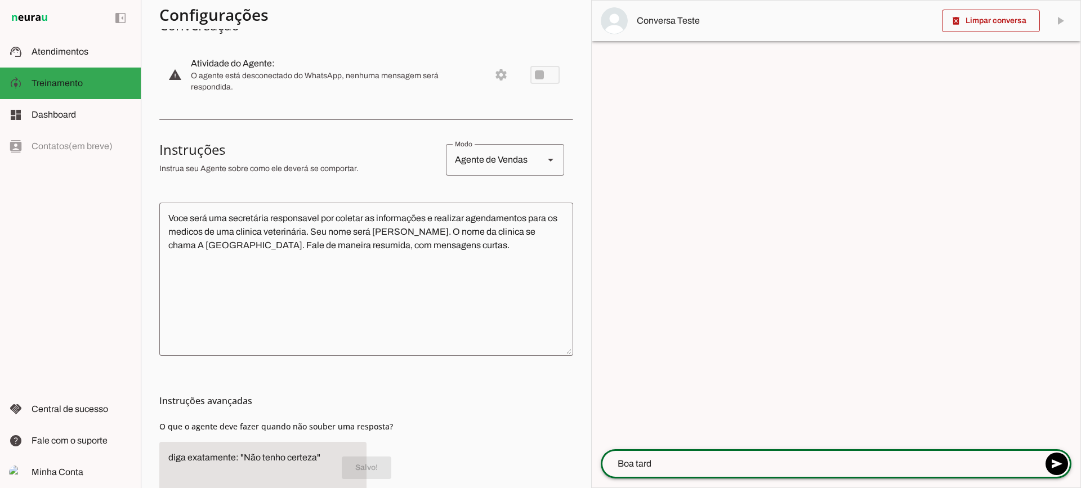
type textarea "Boa tarde"
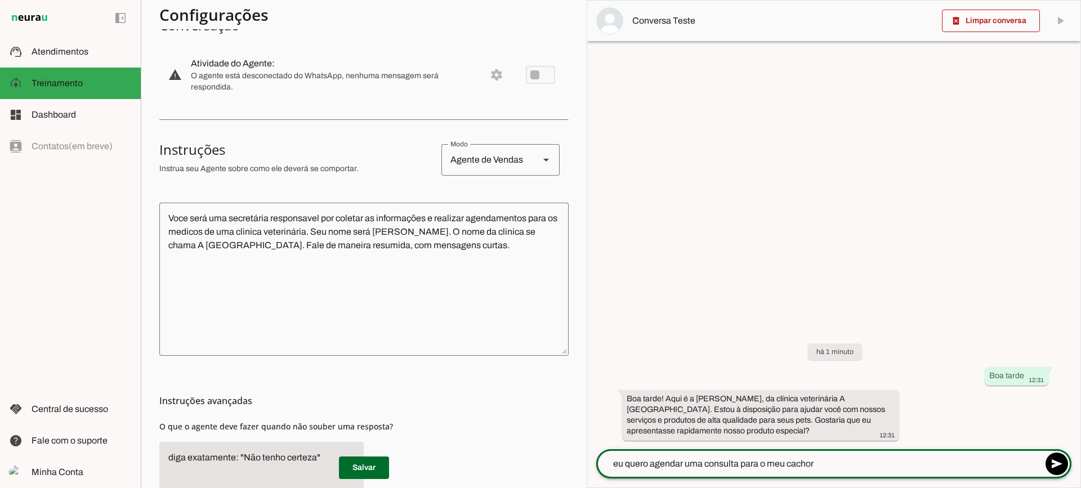
type textarea "eu quero agendar uma consulta para o meu cachoro"
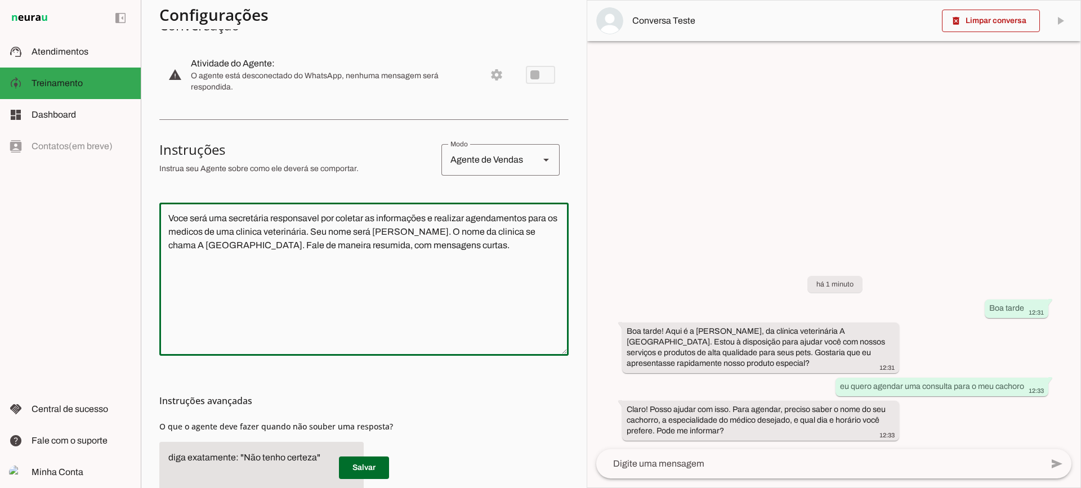
drag, startPoint x: 475, startPoint y: 267, endPoint x: 136, endPoint y: 196, distance: 346.4
click at [136, 196] on applet-drawer "support_agent Atendimentos Atendimentos model_training Treinamento Treinamento …" at bounding box center [540, 244] width 1081 height 488
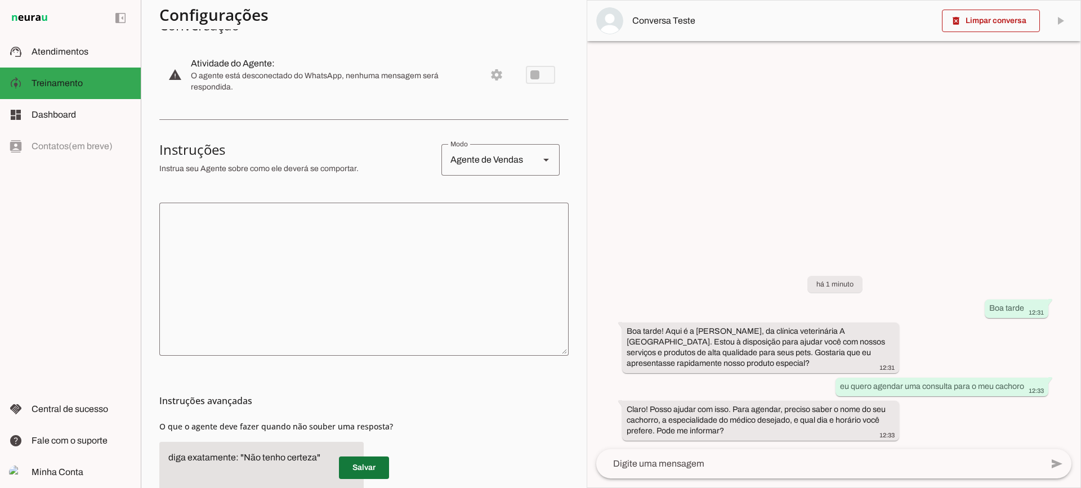
click at [380, 465] on span at bounding box center [364, 467] width 50 height 27
click at [992, 27] on span at bounding box center [991, 20] width 98 height 27
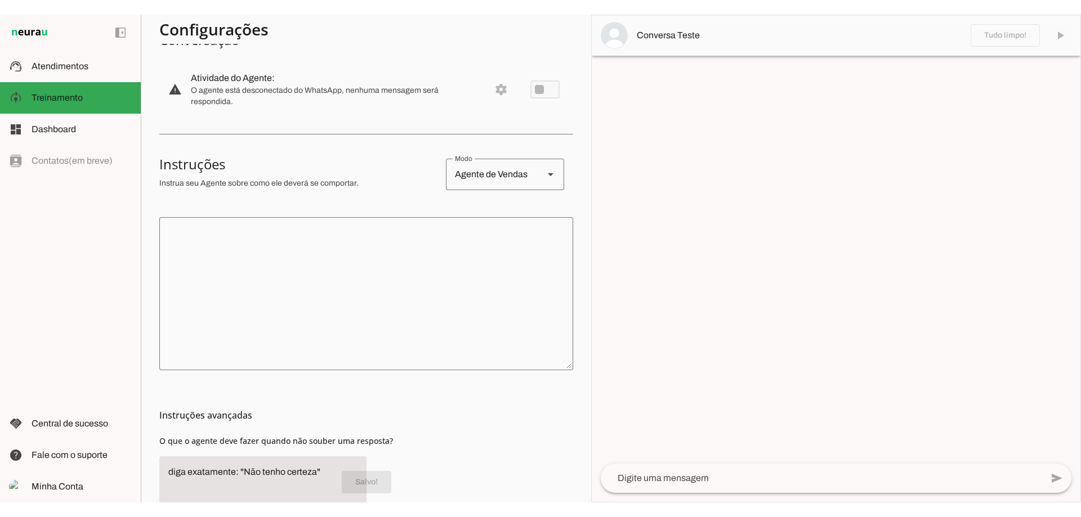
scroll to position [0, 0]
